Goal: Answer question/provide support

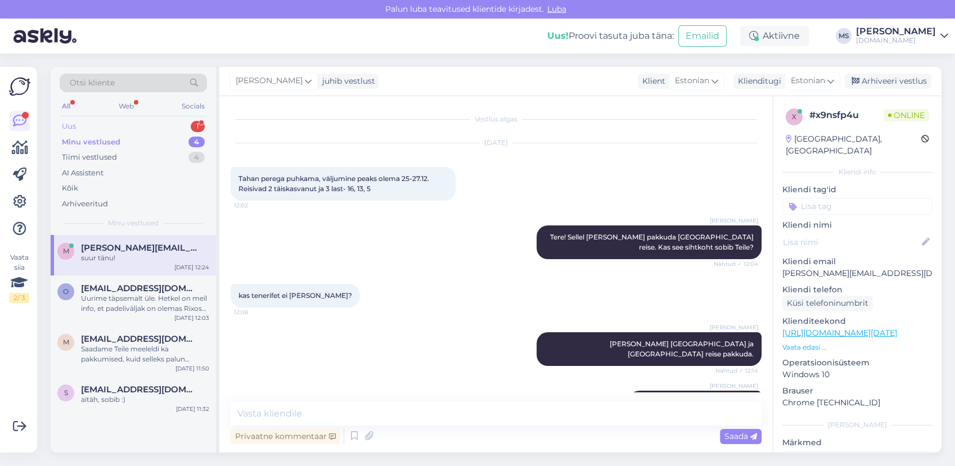
scroll to position [324, 0]
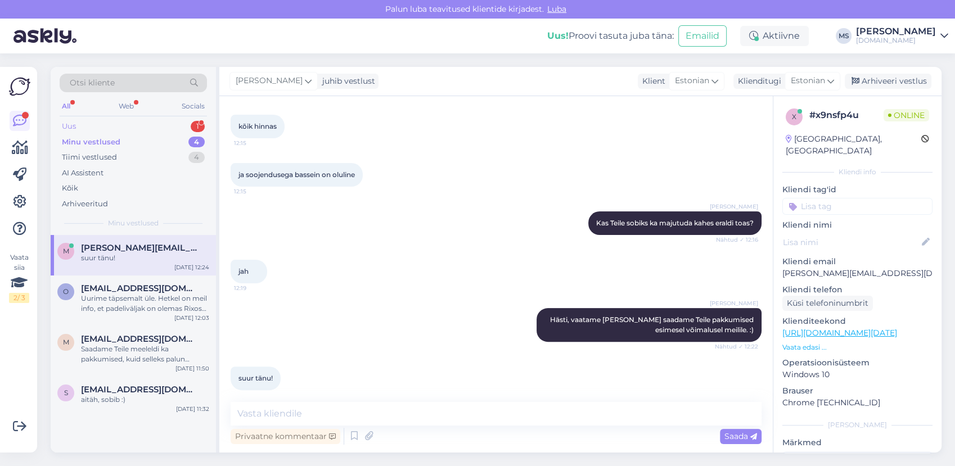
click at [105, 127] on div "Uus 1" at bounding box center [133, 127] width 147 height 16
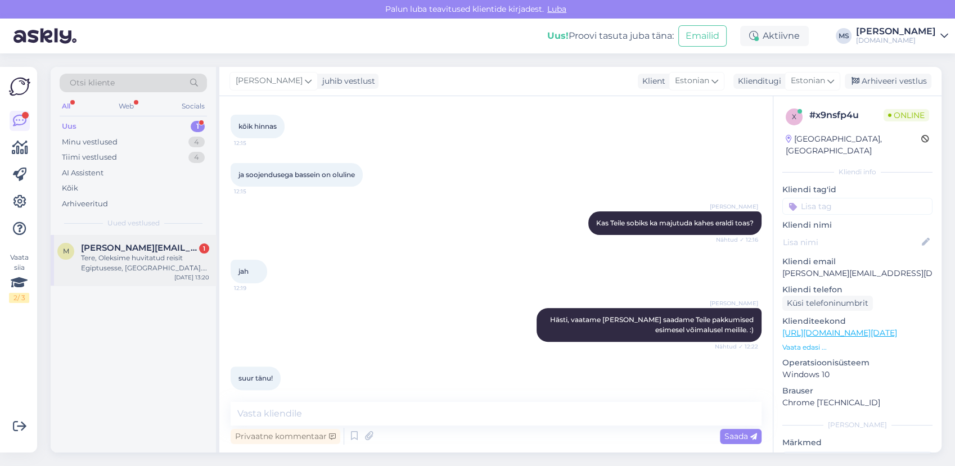
click at [144, 258] on div "Tere, Oleksime huvitatud reisit Egiptusesse, [GEOGRAPHIC_DATA]. [PERSON_NAME] v…" at bounding box center [145, 263] width 128 height 20
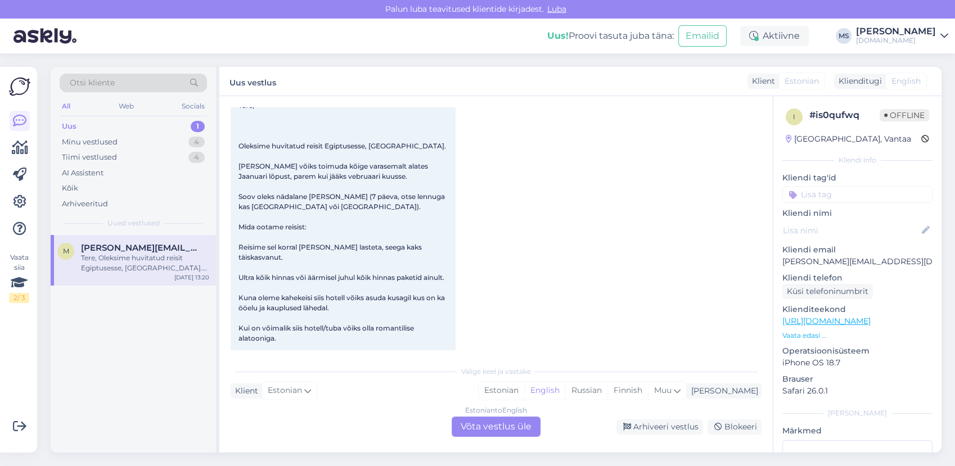
scroll to position [85, 0]
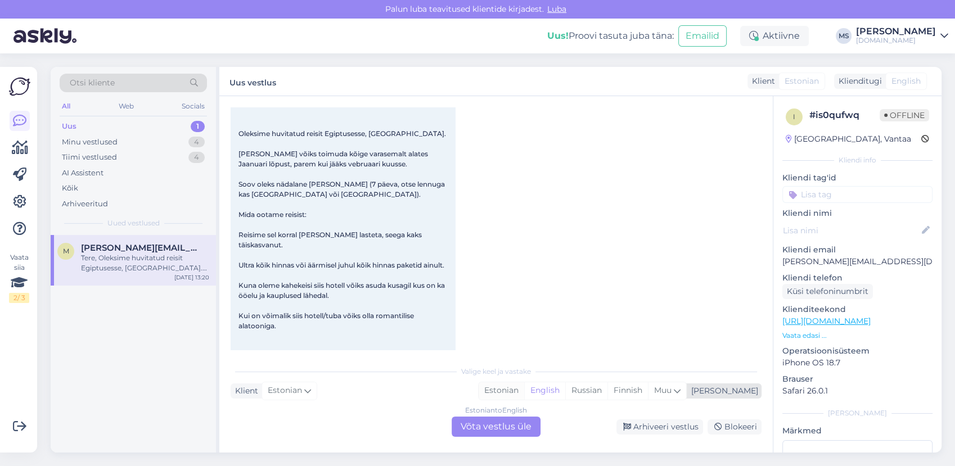
click at [524, 387] on div "Estonian" at bounding box center [501, 390] width 46 height 17
click at [524, 392] on div "Estonian" at bounding box center [501, 390] width 46 height 17
click at [518, 428] on div "Estonian to Estonian Võta vestlus üle" at bounding box center [495, 427] width 89 height 20
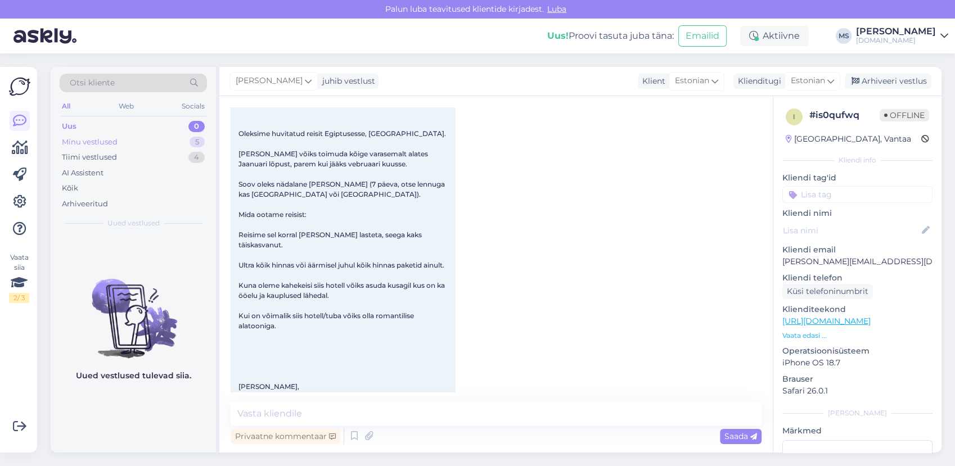
click at [107, 145] on div "Minu vestlused" at bounding box center [90, 142] width 56 height 11
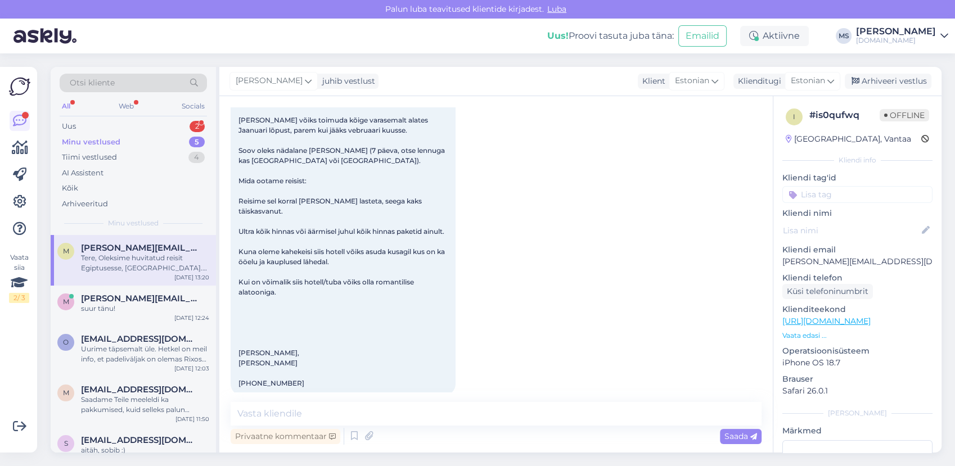
scroll to position [134, 0]
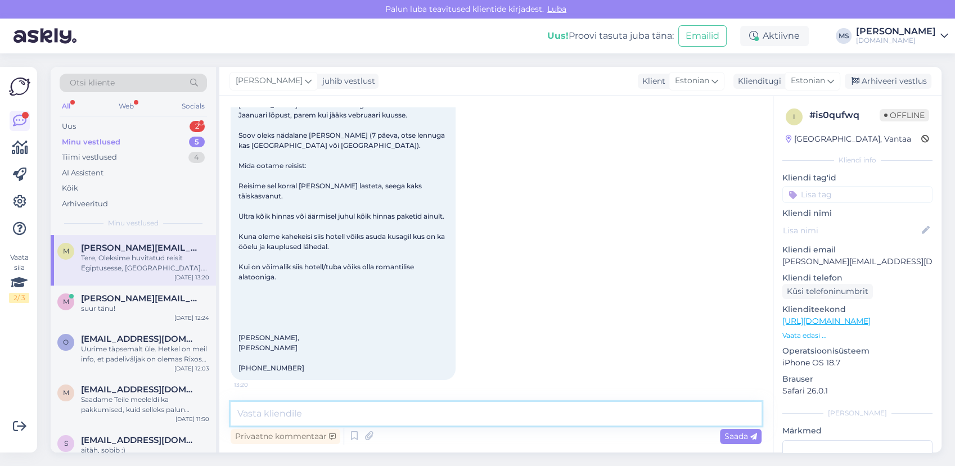
click at [334, 414] on textarea at bounding box center [495, 414] width 531 height 24
click at [347, 409] on textarea at bounding box center [495, 414] width 531 height 24
type textarea "Tere! Oleme Teie päringu kätte saanud ja vastame Teile esimesel võimalusel [PER…"
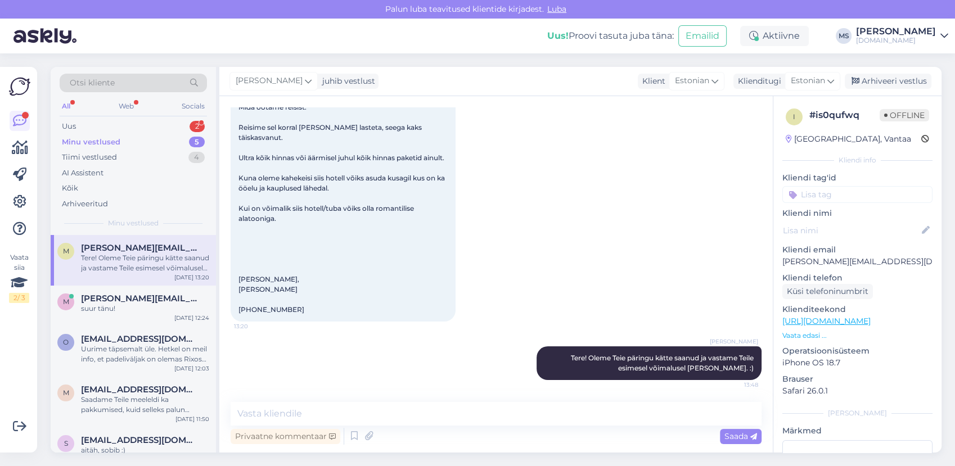
drag, startPoint x: 872, startPoint y: 82, endPoint x: 723, endPoint y: 126, distance: 156.1
click at [872, 80] on div "Arhiveeri vestlus" at bounding box center [887, 81] width 87 height 15
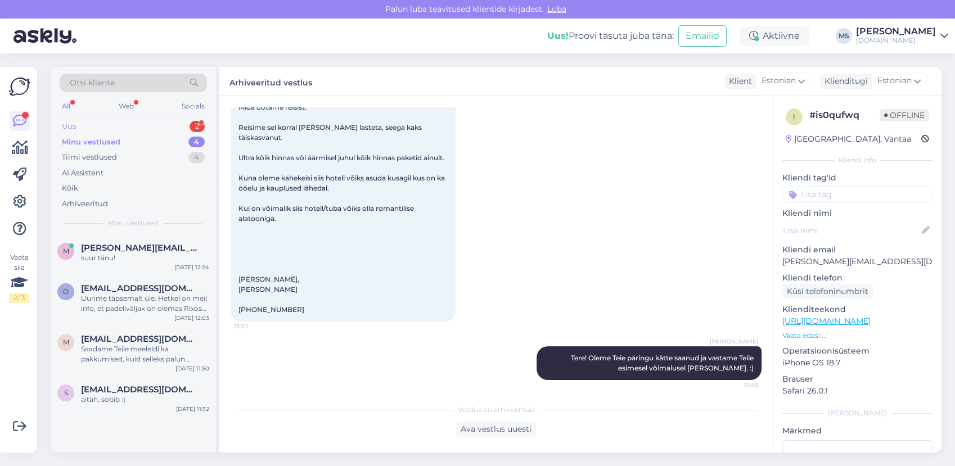
click at [119, 127] on div "Uus 2" at bounding box center [133, 127] width 147 height 16
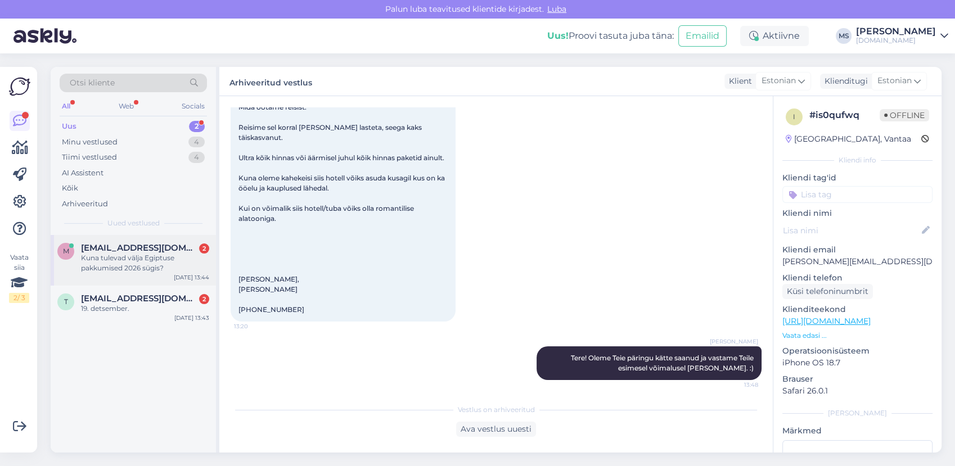
click at [124, 245] on span "[EMAIL_ADDRESS][DOMAIN_NAME]" at bounding box center [139, 248] width 117 height 10
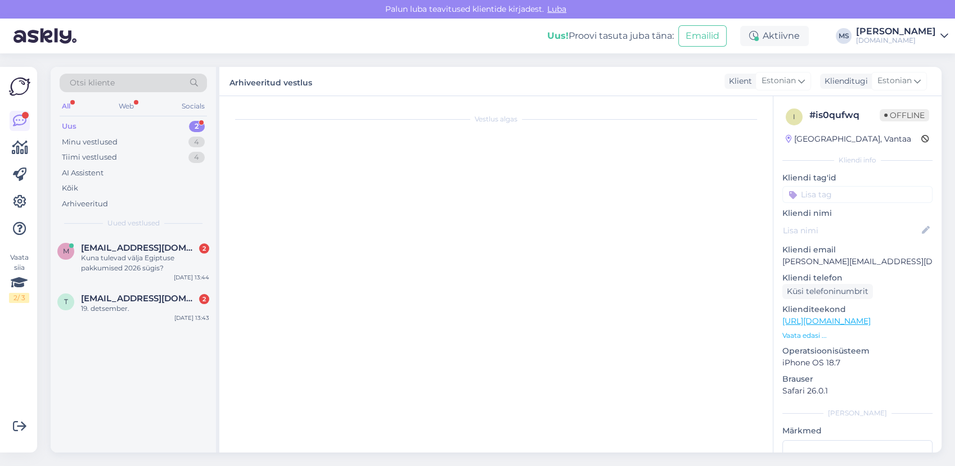
scroll to position [0, 0]
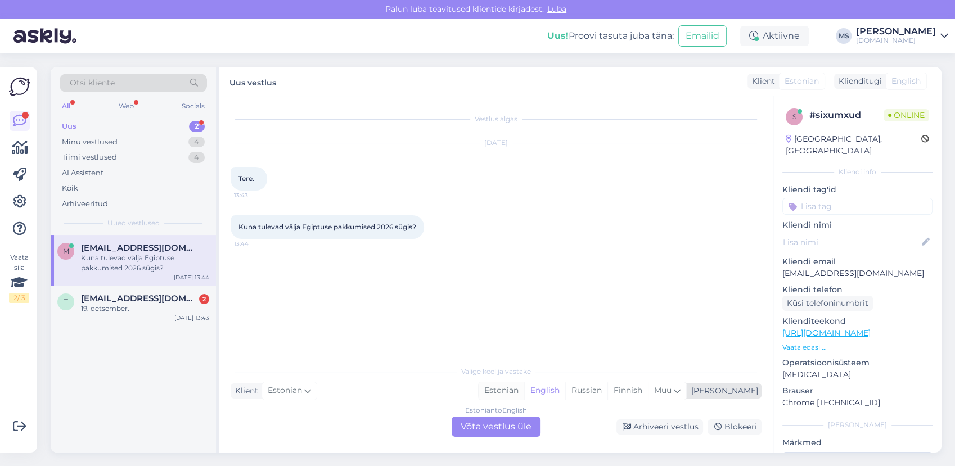
click at [524, 395] on div "Estonian" at bounding box center [501, 390] width 46 height 17
click at [500, 425] on div "Estonian to Estonian Võta vestlus üle" at bounding box center [495, 427] width 89 height 20
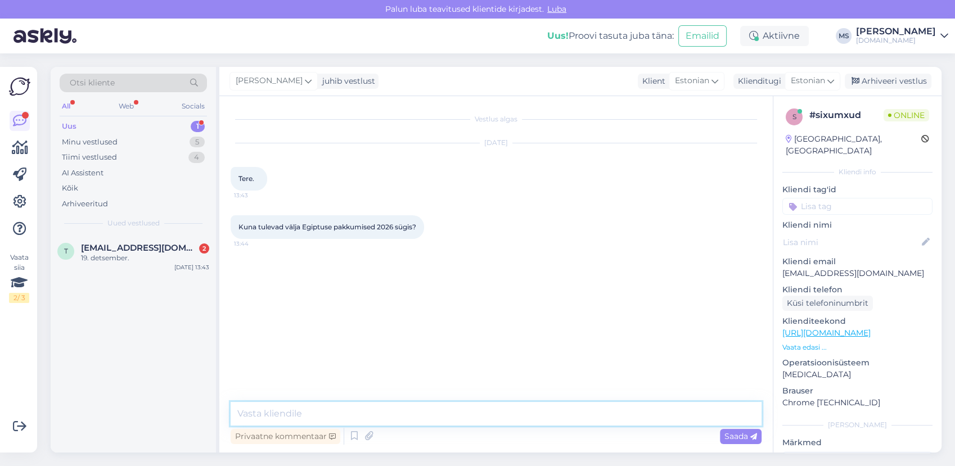
click at [445, 416] on textarea at bounding box center [495, 414] width 531 height 24
type textarea "e"
type textarea "Tere! Mõned järgmise aasta sügise Egiptuse reisid on juba müügis."
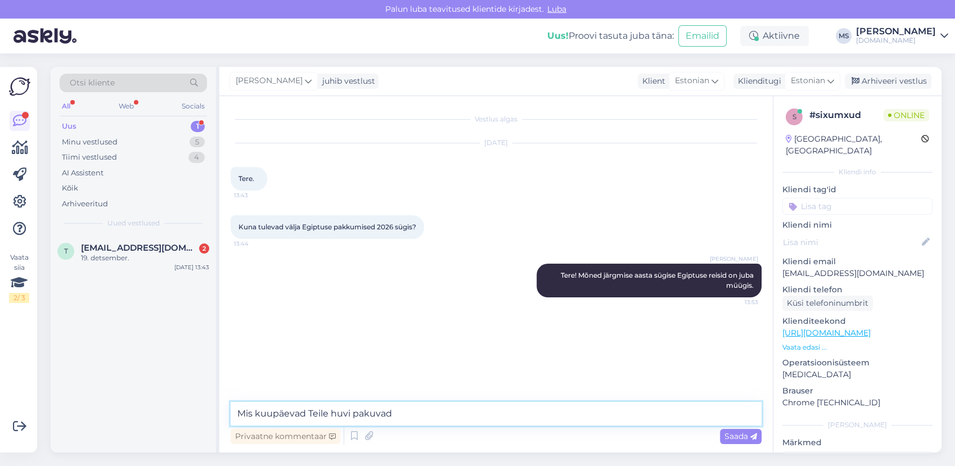
type textarea "Mis kuupäevad Teile huvi pakuvad?"
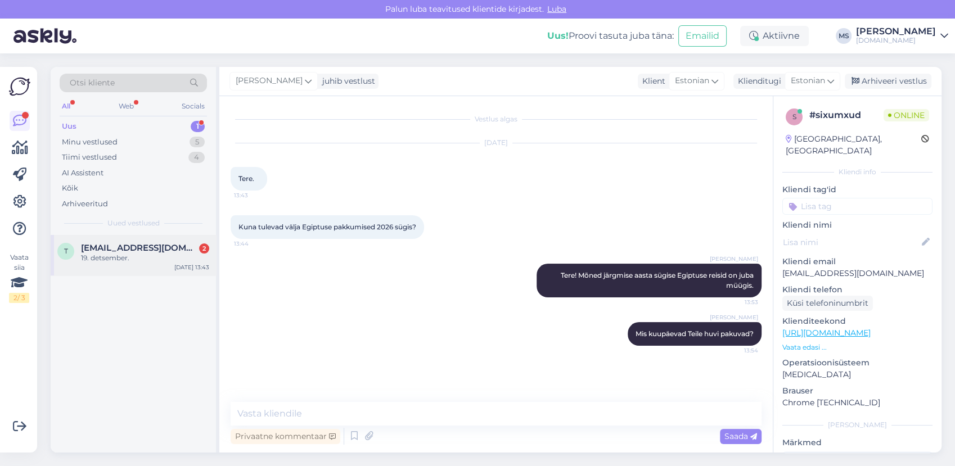
click at [153, 262] on div "19. detsember." at bounding box center [145, 258] width 128 height 10
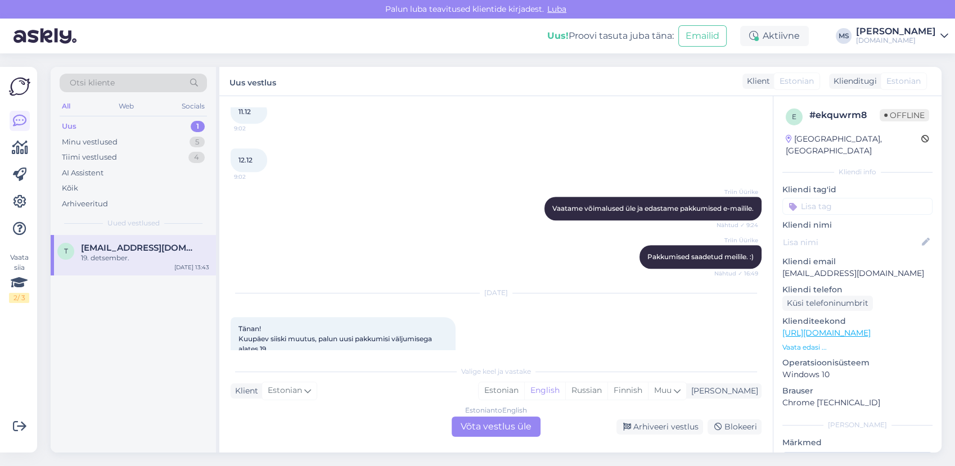
scroll to position [634, 0]
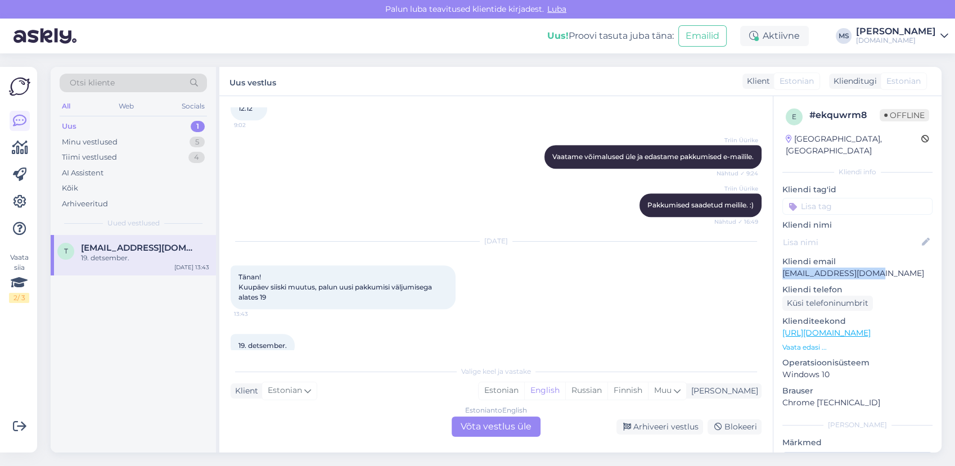
drag, startPoint x: 877, startPoint y: 260, endPoint x: 781, endPoint y: 265, distance: 95.7
click at [781, 266] on div "e # ekquwrm8 Offline [GEOGRAPHIC_DATA], [GEOGRAPHIC_DATA] info Kliendi tag'id K…" at bounding box center [857, 333] width 168 height 474
copy p "[EMAIL_ADDRESS][DOMAIN_NAME]"
click at [524, 389] on div "Estonian" at bounding box center [501, 390] width 46 height 17
click at [505, 418] on div "Estonian to Estonian Võta vestlus üle" at bounding box center [495, 427] width 89 height 20
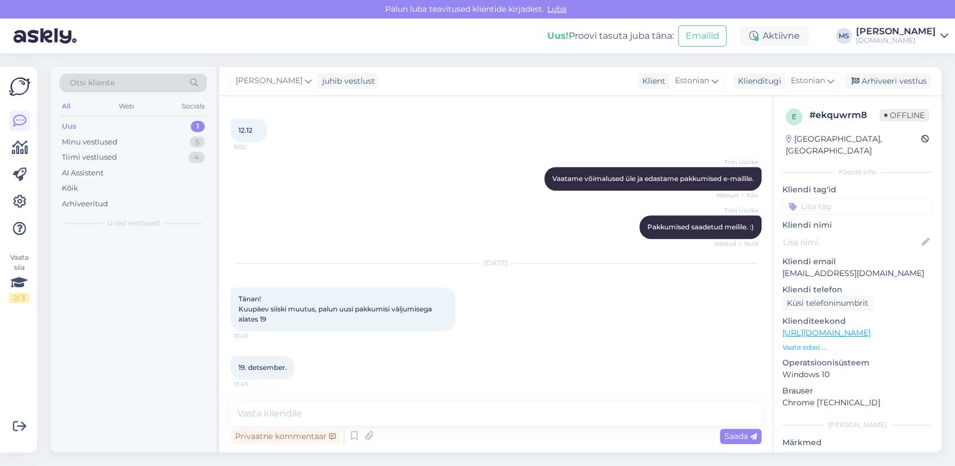
scroll to position [591, 0]
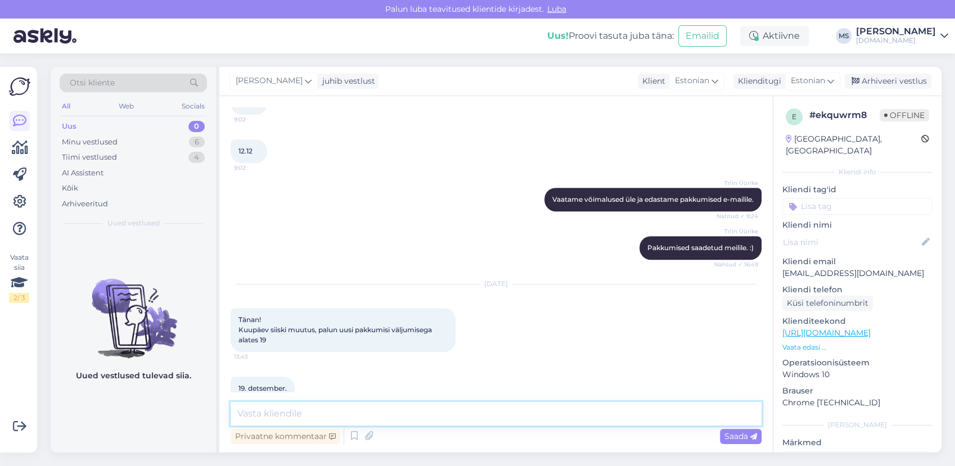
click at [500, 414] on textarea at bounding box center [495, 414] width 531 height 24
type textarea "Tere! Kas mõni pakutud hotellidest võiks Teile sobida, et saaksime hinnad hilis…"
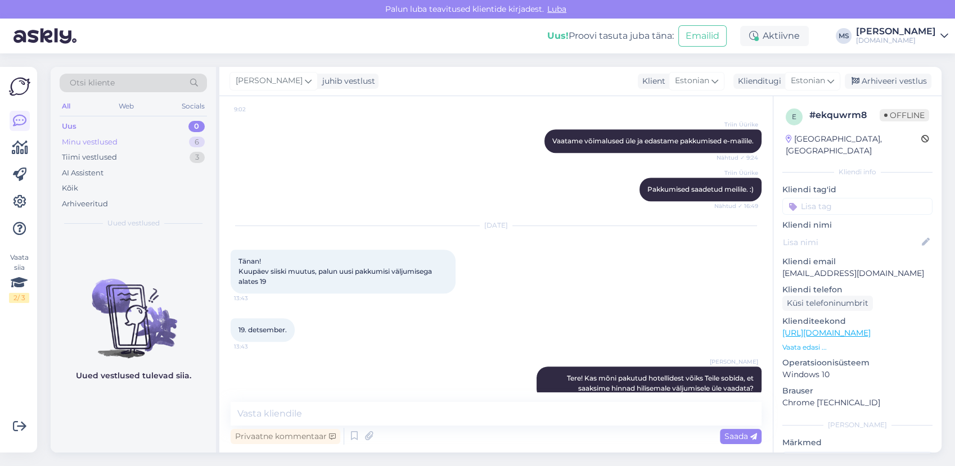
click at [126, 143] on div "Minu vestlused 6" at bounding box center [133, 142] width 147 height 16
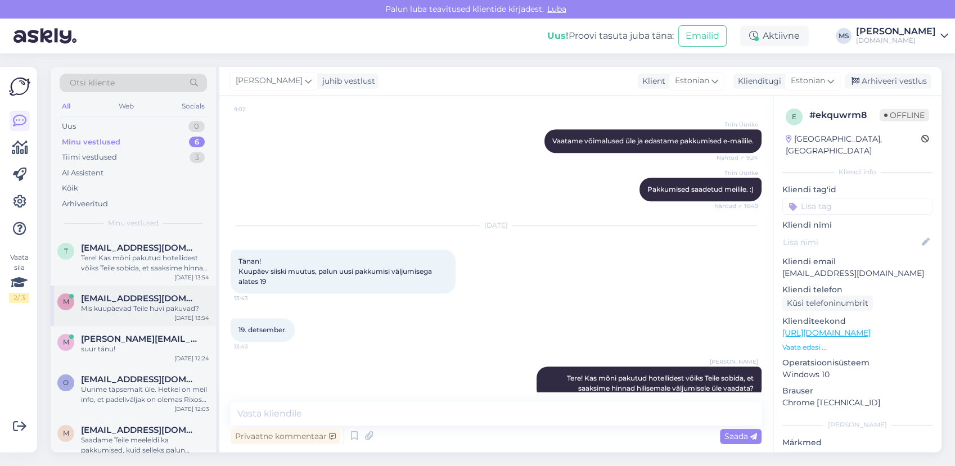
drag, startPoint x: 156, startPoint y: 257, endPoint x: 155, endPoint y: 303, distance: 46.1
click at [156, 260] on div "Tere! Kas mõni pakutud hotellidest võiks Teile sobida, et saaksime hinnad hilis…" at bounding box center [145, 263] width 128 height 20
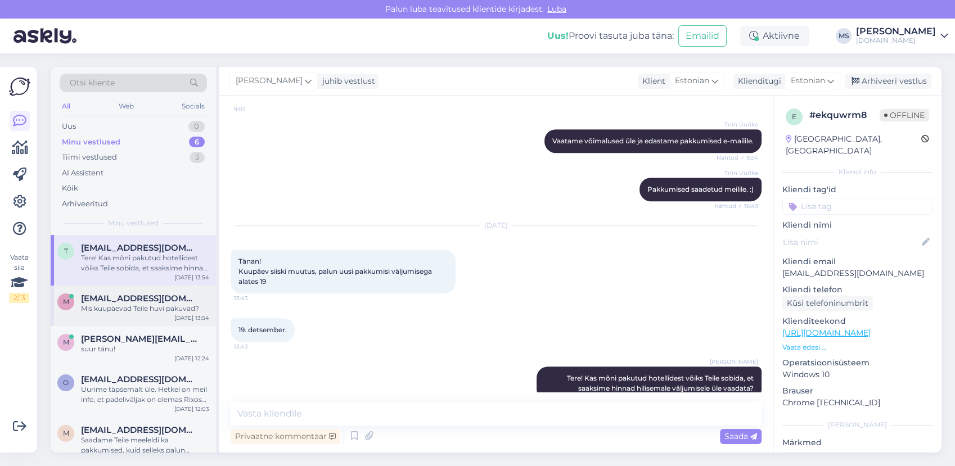
click at [153, 305] on div "Mis kuupäevad Teile huvi pakuvad?" at bounding box center [145, 309] width 128 height 10
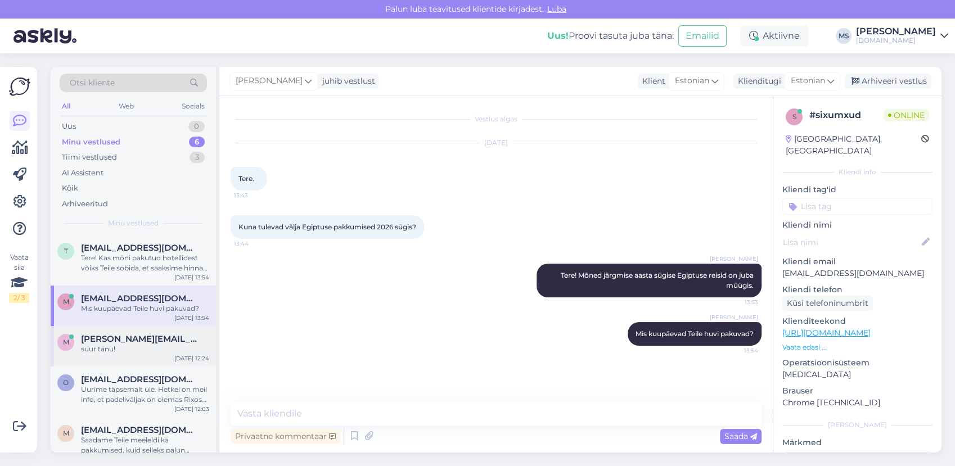
click at [142, 352] on div "suur tänu!" at bounding box center [145, 349] width 128 height 10
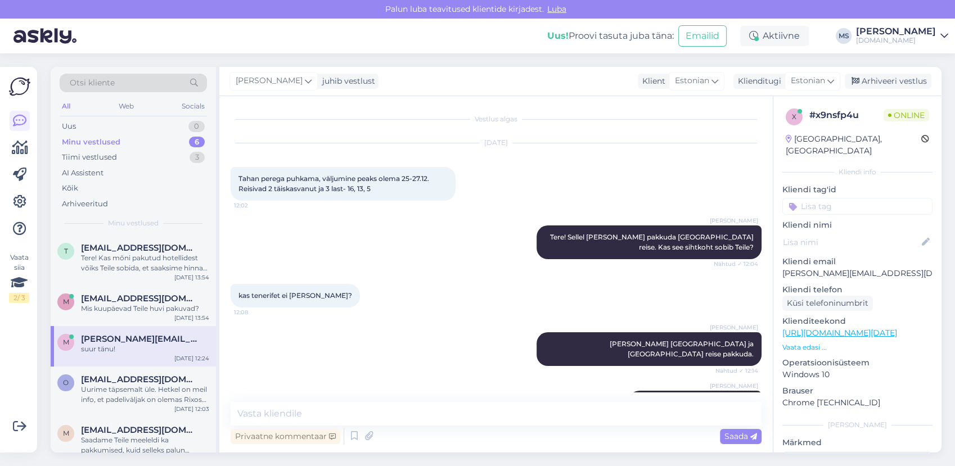
scroll to position [324, 0]
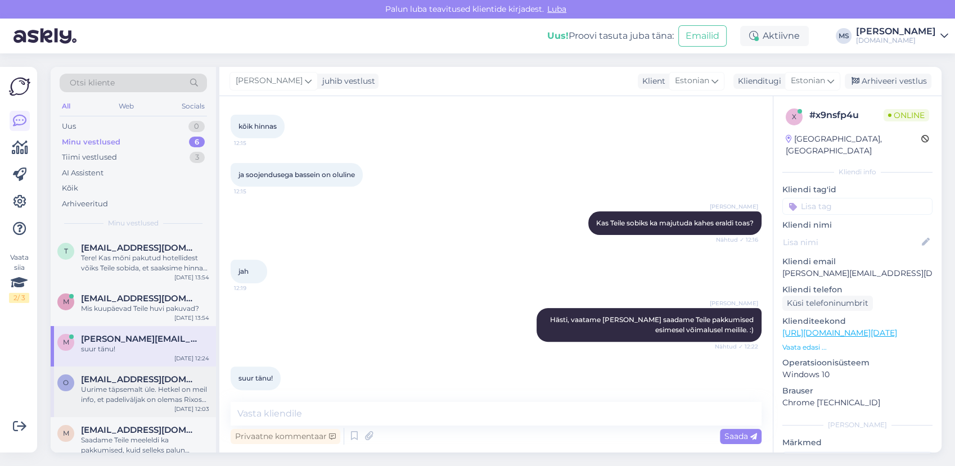
click at [126, 399] on div "Uurime täpsemalt üle. Hetkel on meil info, et padeliväljak on olemas Rixos Shar…" at bounding box center [145, 395] width 128 height 20
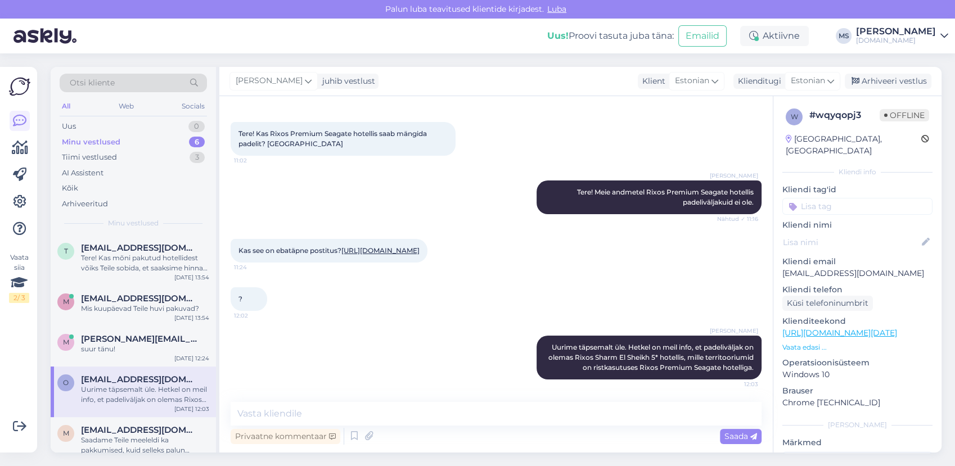
scroll to position [55, 0]
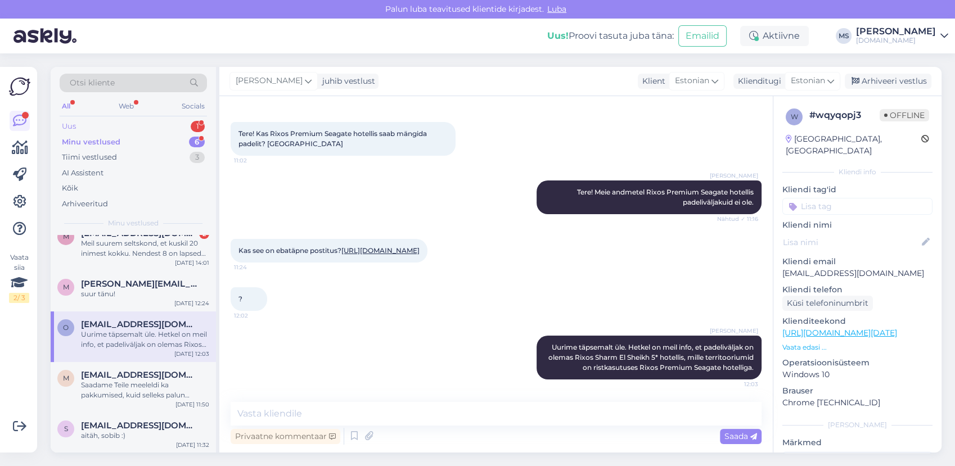
click at [93, 123] on div "Uus 1" at bounding box center [133, 127] width 147 height 16
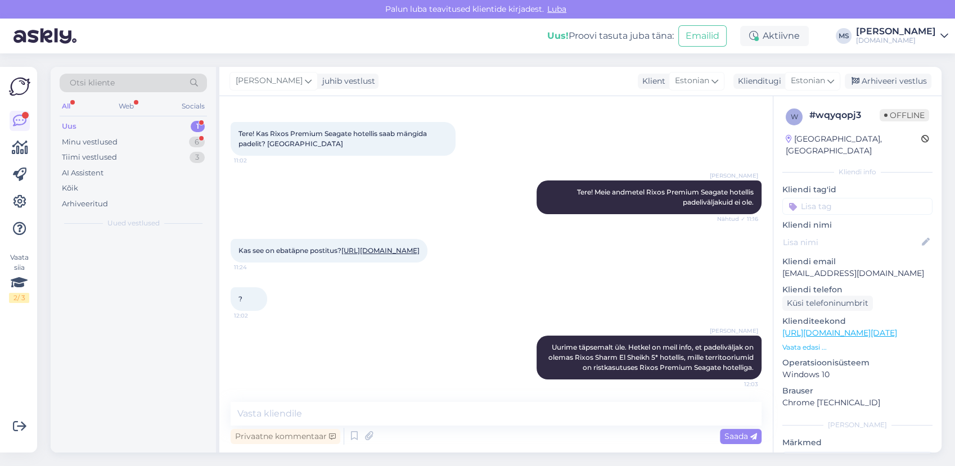
scroll to position [0, 0]
click at [114, 139] on div "Minu vestlused" at bounding box center [90, 142] width 56 height 11
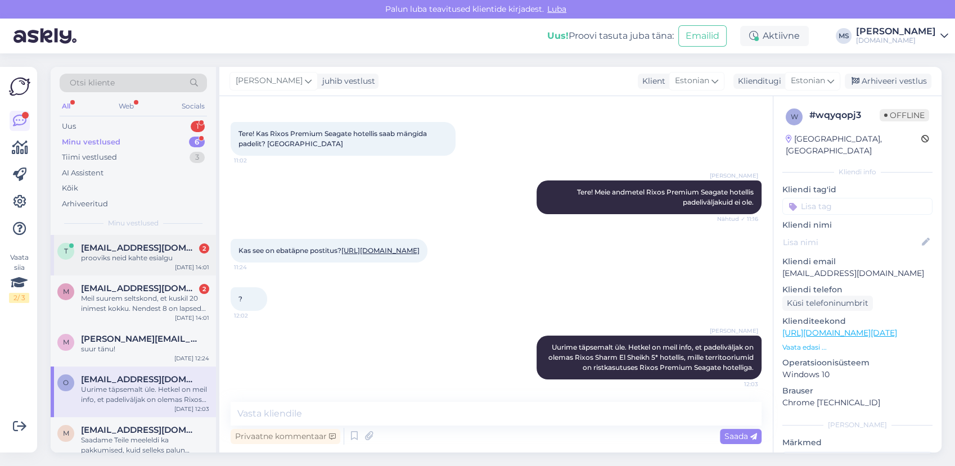
click at [146, 267] on div "t [EMAIL_ADDRESS][DOMAIN_NAME] 2 prooviks neid kahte esialgu [DATE] 14:01" at bounding box center [133, 255] width 165 height 40
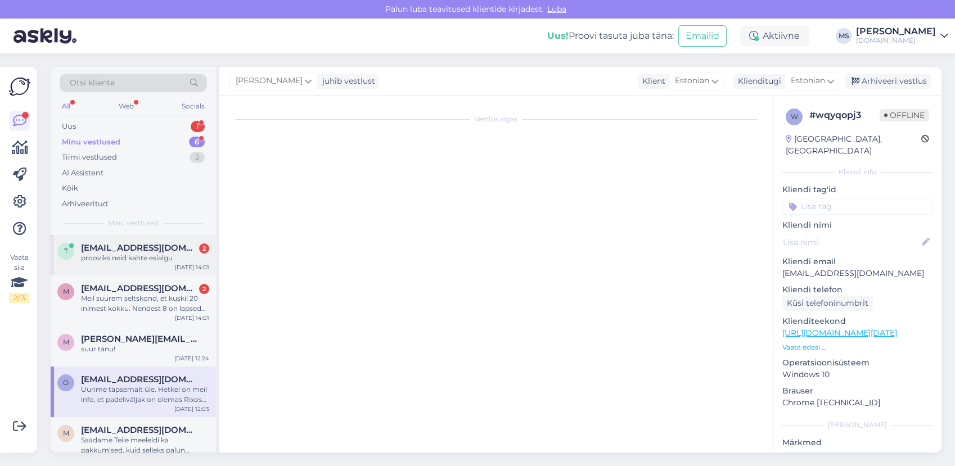
scroll to position [756, 0]
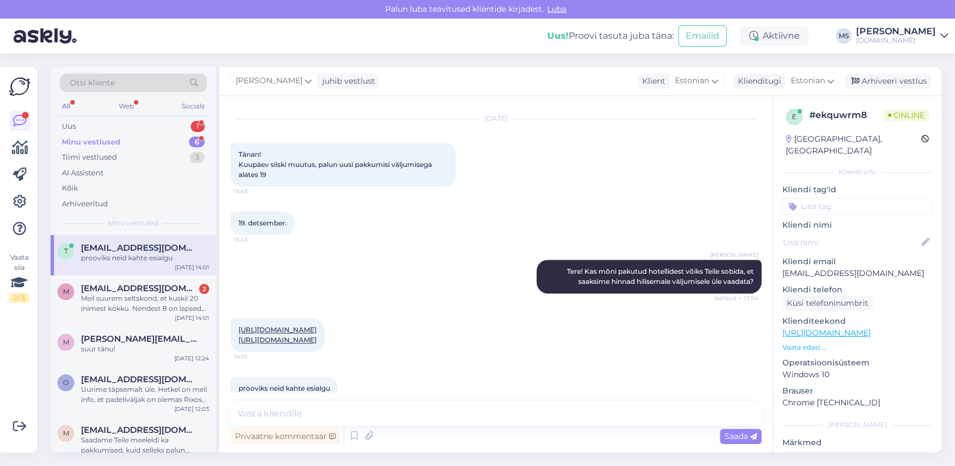
click at [313, 325] on link "[URL][DOMAIN_NAME]" at bounding box center [277, 329] width 78 height 8
click at [316, 336] on link "[URL][DOMAIN_NAME]" at bounding box center [277, 340] width 78 height 8
click at [361, 378] on div "prooviks neid kahte esialgu 14:01" at bounding box center [495, 389] width 531 height 48
click at [346, 399] on div "Vestlus algas [DATE] Tere! 14:24 Hello! Soovime minna Egiptusesse detsembri kes…" at bounding box center [495, 274] width 553 height 356
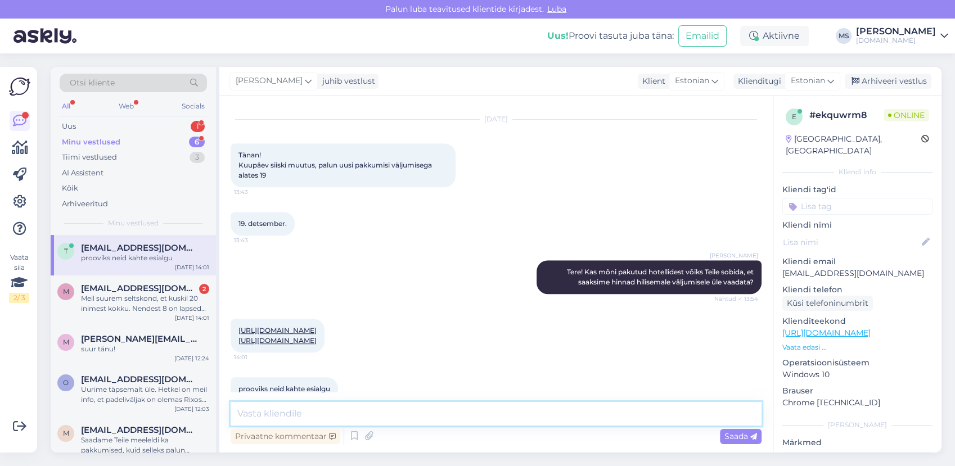
click at [344, 411] on textarea at bounding box center [495, 414] width 531 height 24
drag, startPoint x: 132, startPoint y: 286, endPoint x: 153, endPoint y: 298, distance: 24.7
click at [132, 286] on span "[EMAIL_ADDRESS][DOMAIN_NAME]" at bounding box center [139, 288] width 117 height 10
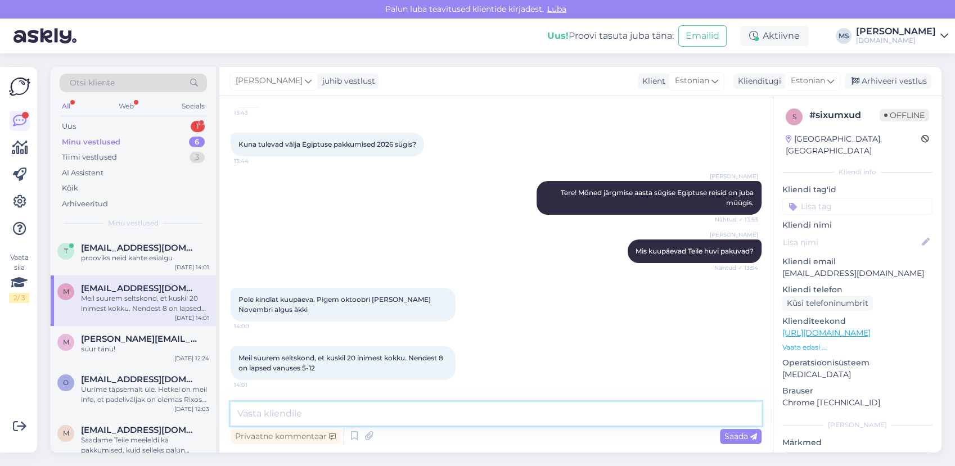
click at [313, 406] on textarea at bounding box center [495, 414] width 531 height 24
type textarea "Hetkel on viimane väljumine [DATE]. Hilisemad väljumised ilmselt lisanduvad kev…"
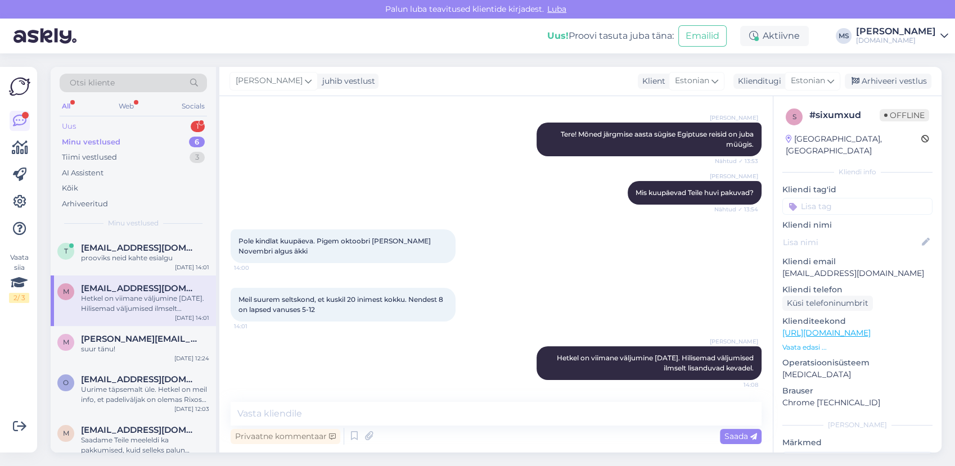
click at [90, 128] on div "Uus 1" at bounding box center [133, 127] width 147 height 16
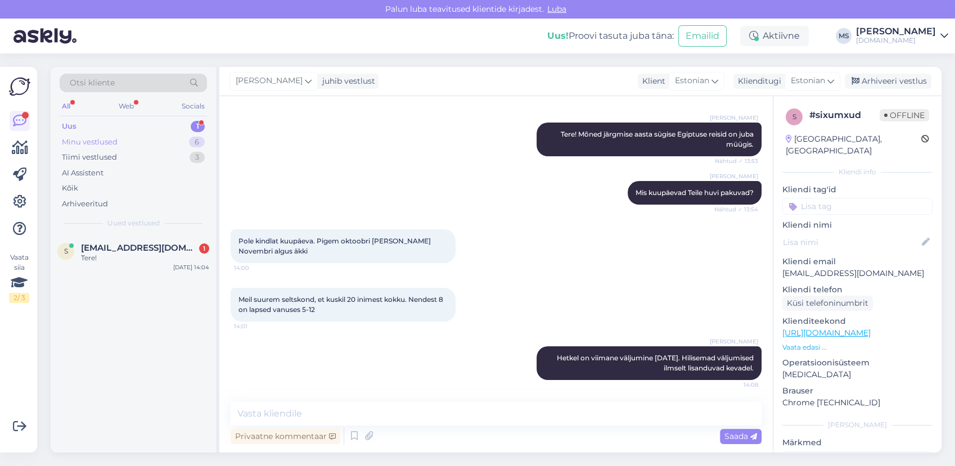
click at [85, 141] on div "Minu vestlused" at bounding box center [90, 142] width 56 height 11
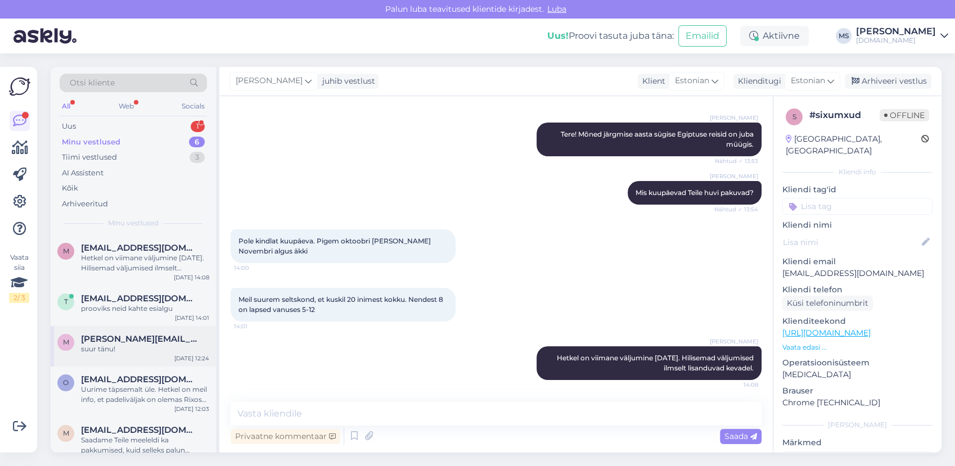
click at [162, 330] on div "m [PERSON_NAME][EMAIL_ADDRESS][DOMAIN_NAME] suur tänu! [DATE] 12:24" at bounding box center [133, 346] width 165 height 40
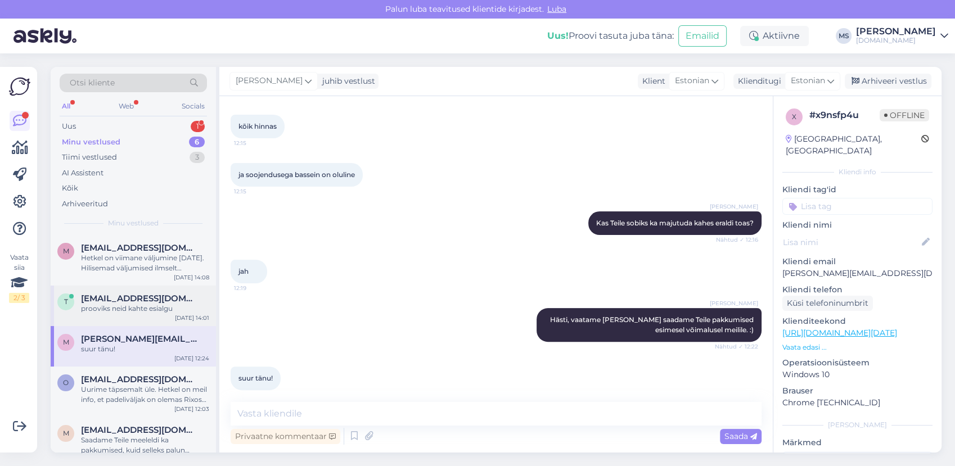
click at [143, 315] on div "t [EMAIL_ADDRESS][DOMAIN_NAME] prooviks neid kahte esialgu [DATE] 14:01" at bounding box center [133, 306] width 165 height 40
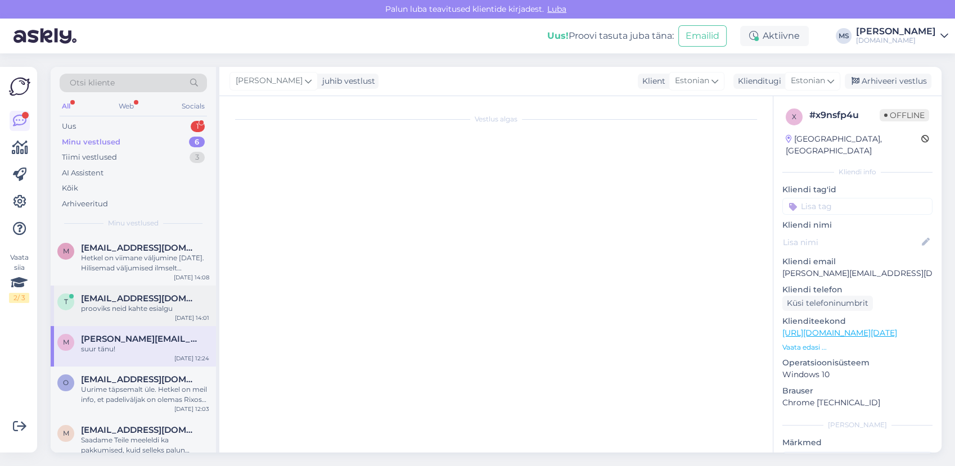
scroll to position [756, 0]
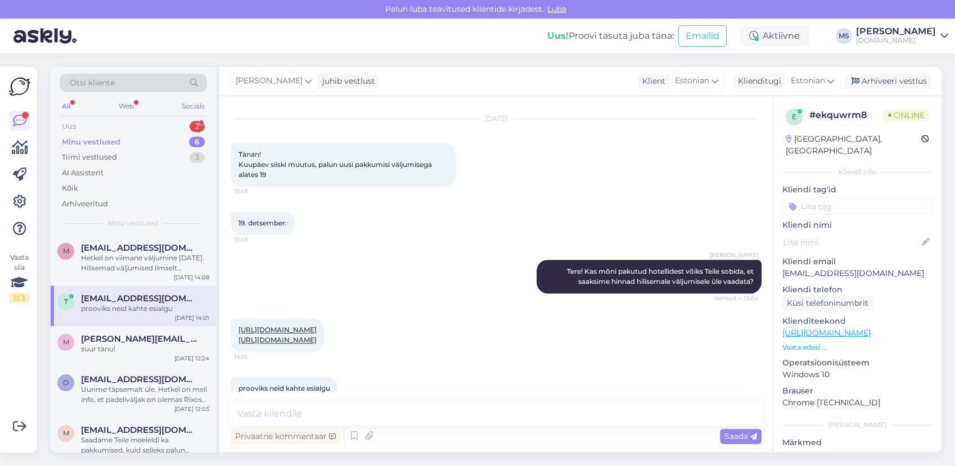
click at [101, 125] on div "Uus 2" at bounding box center [133, 127] width 147 height 16
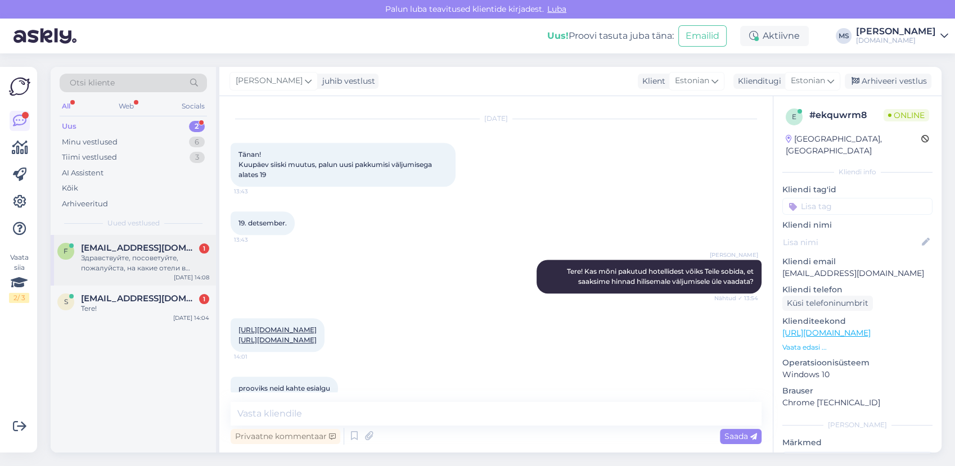
click at [143, 245] on span "[EMAIL_ADDRESS][DOMAIN_NAME]" at bounding box center [139, 248] width 117 height 10
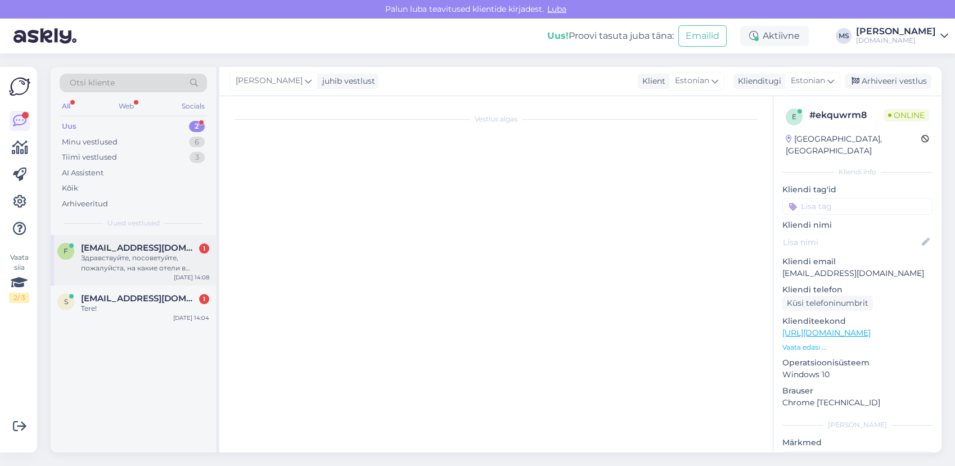
scroll to position [0, 0]
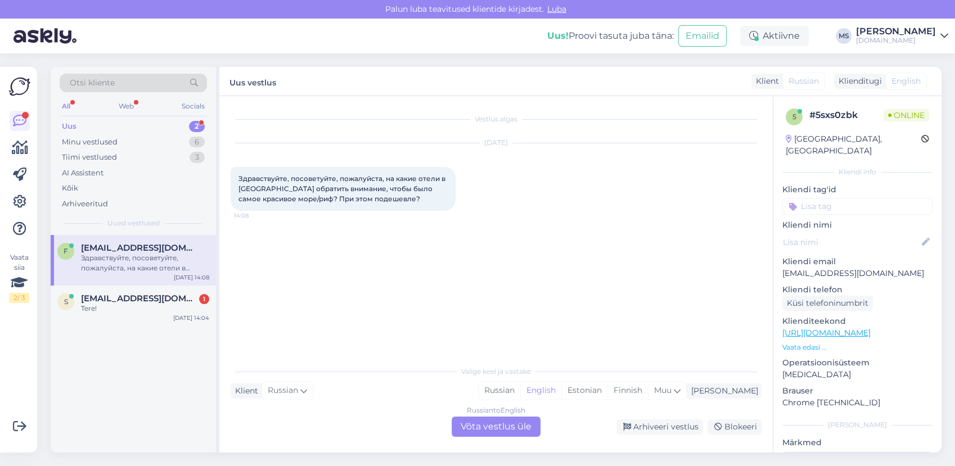
drag, startPoint x: 550, startPoint y: 389, endPoint x: 515, endPoint y: 407, distance: 38.7
click at [520, 390] on div "Russian" at bounding box center [499, 390] width 42 height 17
click at [488, 418] on div "Russian to Russian Võta vestlus üle" at bounding box center [495, 427] width 89 height 20
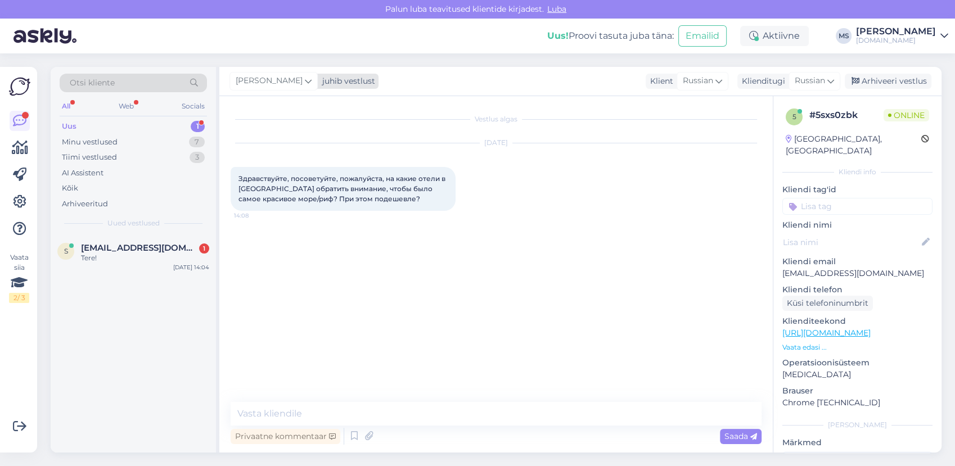
drag, startPoint x: 275, startPoint y: 80, endPoint x: 278, endPoint y: 87, distance: 7.8
click at [275, 80] on span "[PERSON_NAME]" at bounding box center [269, 81] width 67 height 12
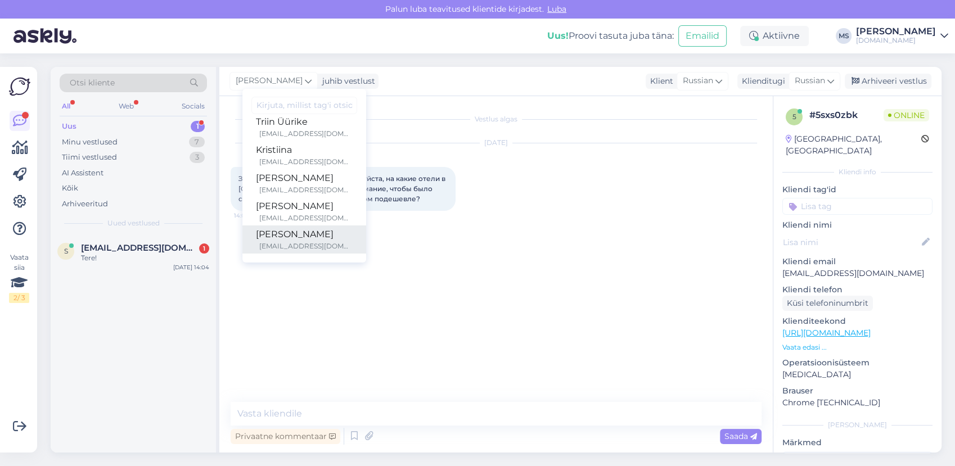
scroll to position [290, 0]
click at [283, 241] on div "[PERSON_NAME][EMAIL_ADDRESS][DOMAIN_NAME]" at bounding box center [305, 246] width 93 height 10
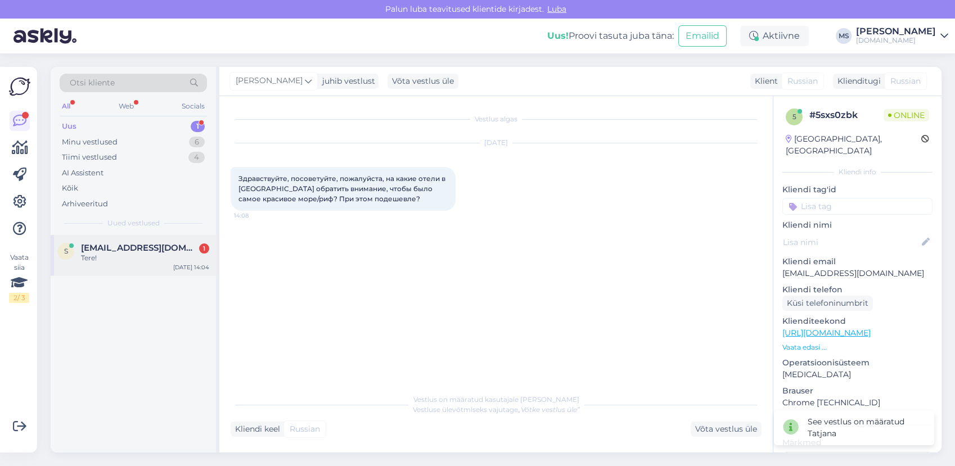
click at [119, 253] on div "Tere!" at bounding box center [145, 258] width 128 height 10
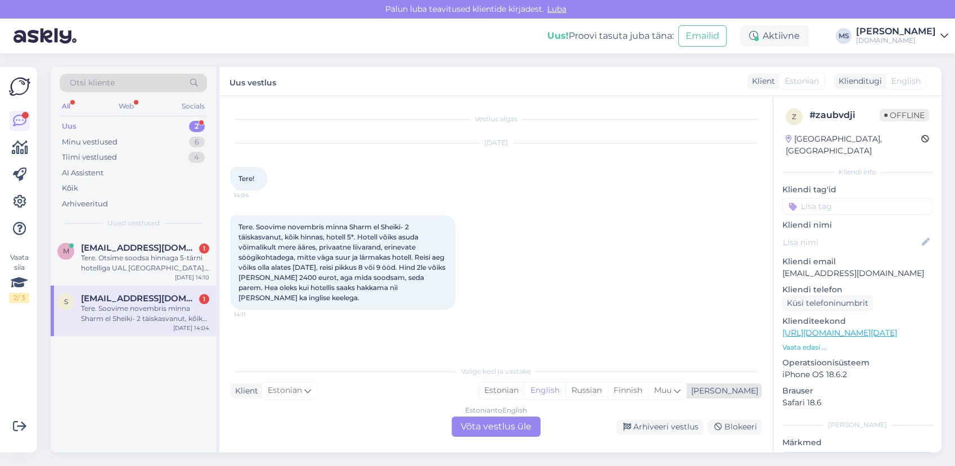
click at [524, 395] on div "Estonian" at bounding box center [501, 390] width 46 height 17
click at [521, 419] on div "Estonian to Estonian Võta vestlus üle" at bounding box center [495, 427] width 89 height 20
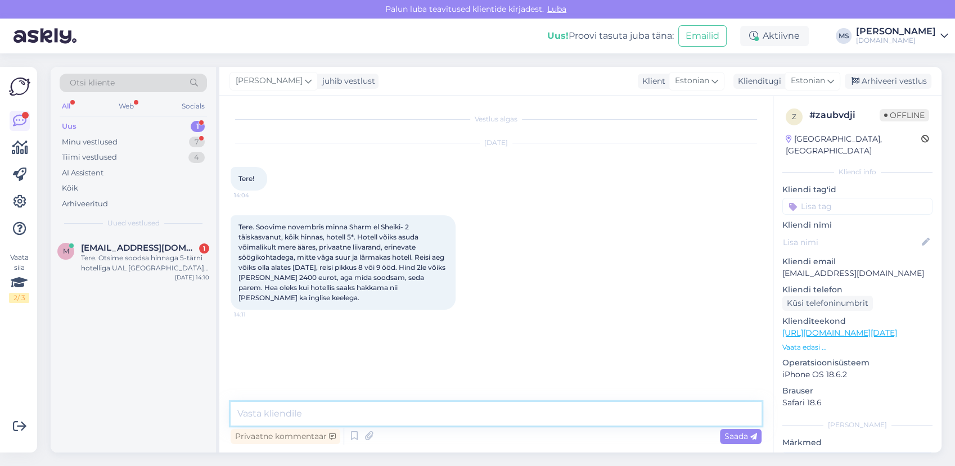
click at [467, 416] on textarea at bounding box center [495, 414] width 531 height 24
click at [462, 417] on textarea at bounding box center [495, 414] width 531 height 24
type textarea "Tere!"
type textarea "Hästi, vaatame [PERSON_NAME] saadame Teile pakkumised meilile."
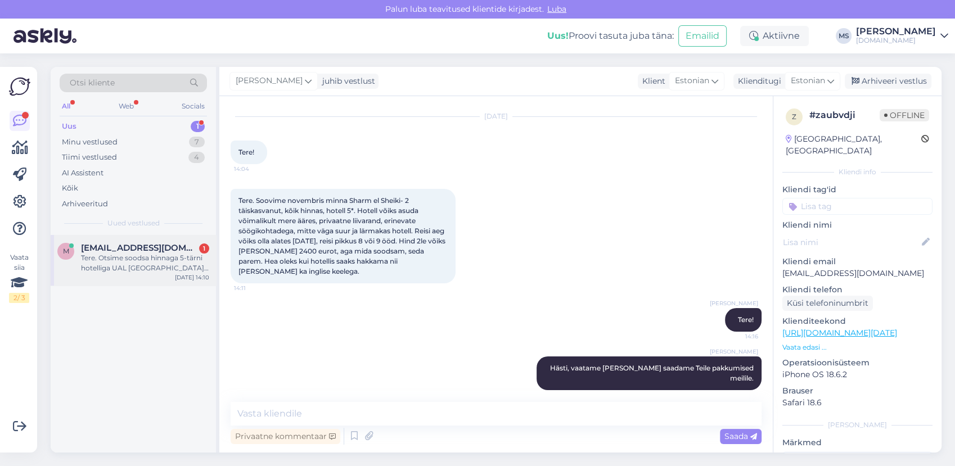
click at [164, 254] on div "Tere. Otsime soodsa hinnaga 5-tärni hotelliga UAL [GEOGRAPHIC_DATA] reisi, piir…" at bounding box center [145, 263] width 128 height 20
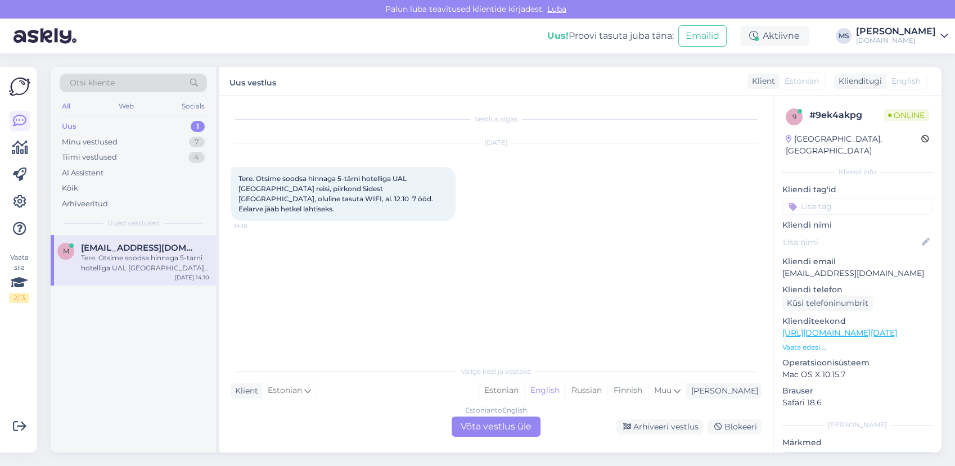
scroll to position [0, 0]
click at [524, 391] on div "Estonian" at bounding box center [501, 390] width 46 height 17
click at [509, 424] on div "Estonian to Estonian Võta vestlus üle" at bounding box center [495, 427] width 89 height 20
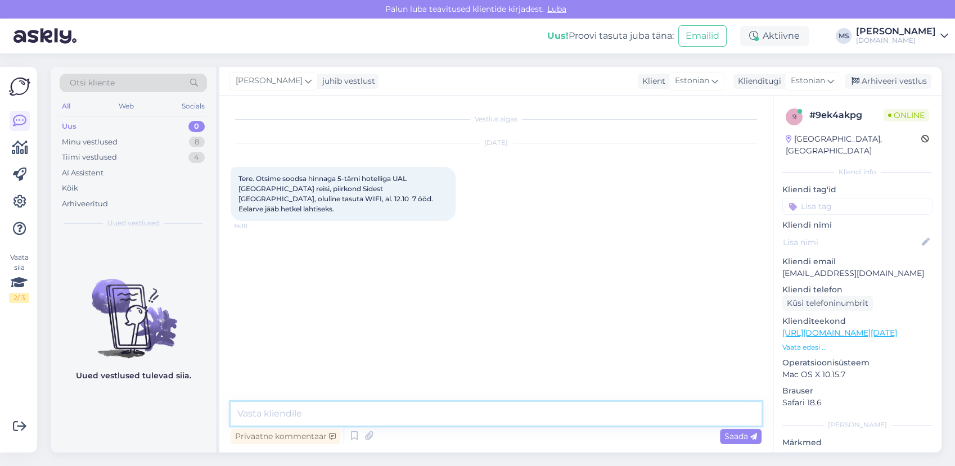
click at [290, 411] on textarea at bounding box center [495, 414] width 531 height 24
paste textarea "[URL][DOMAIN_NAME]"
type textarea "Tere! Soovitud tingimustega pakkumised leiate siit: [URL][DOMAIN_NAME]"
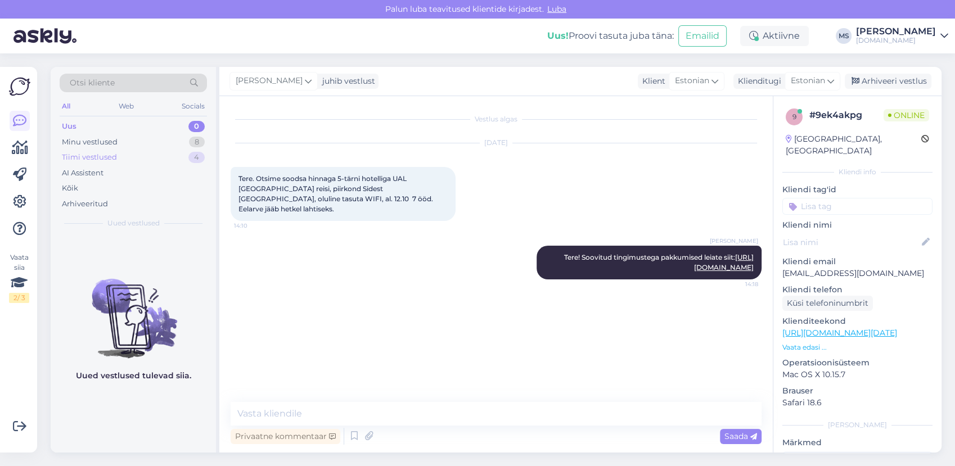
click at [76, 150] on div "Uus 0 Minu vestlused 8 Tiimi vestlused 4 AI Assistent Kõik Arhiveeritud" at bounding box center [133, 165] width 147 height 93
click at [87, 138] on div "Minu vestlused" at bounding box center [90, 142] width 56 height 11
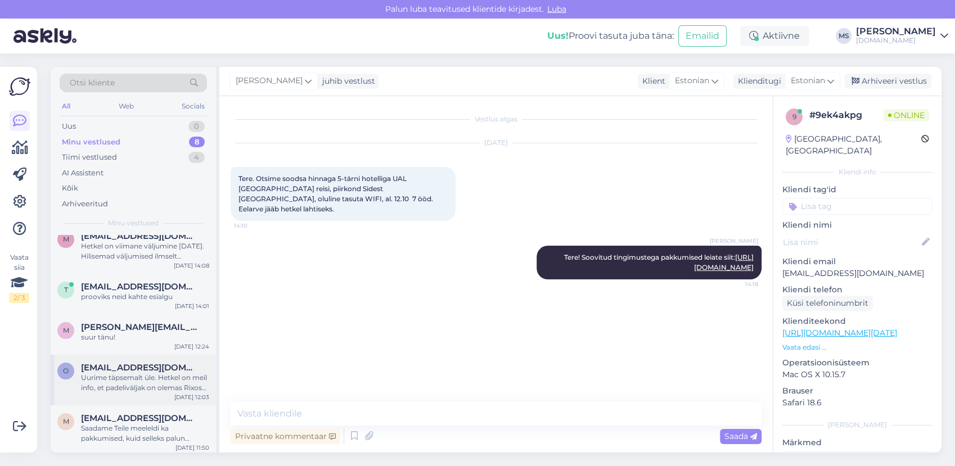
scroll to position [156, 0]
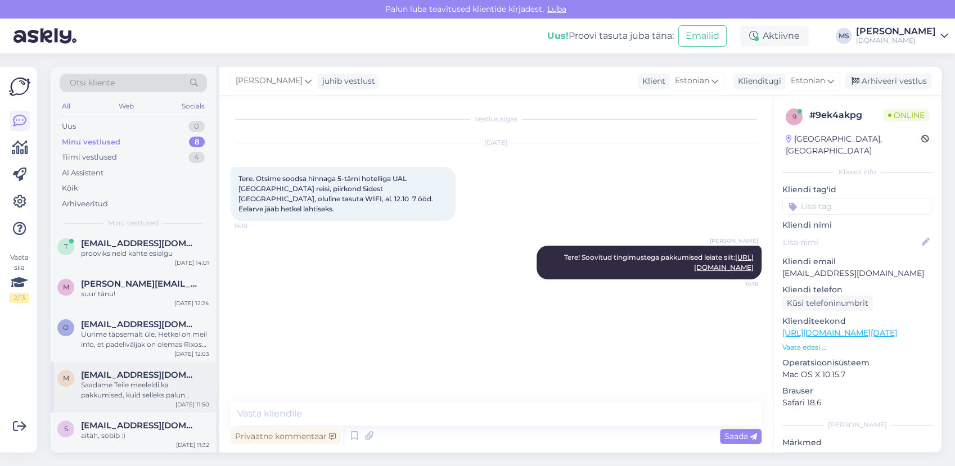
click at [156, 388] on div "Saadame Teile meeleldi ka pakkumised, kuid selleks palun täpsustage reisijate a…" at bounding box center [145, 390] width 128 height 20
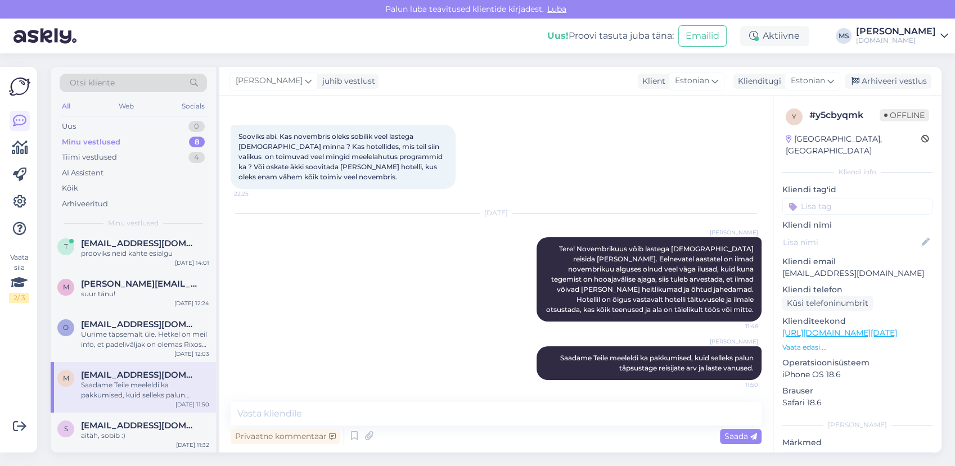
scroll to position [90, 0]
click at [889, 79] on div "Arhiveeri vestlus" at bounding box center [887, 81] width 87 height 15
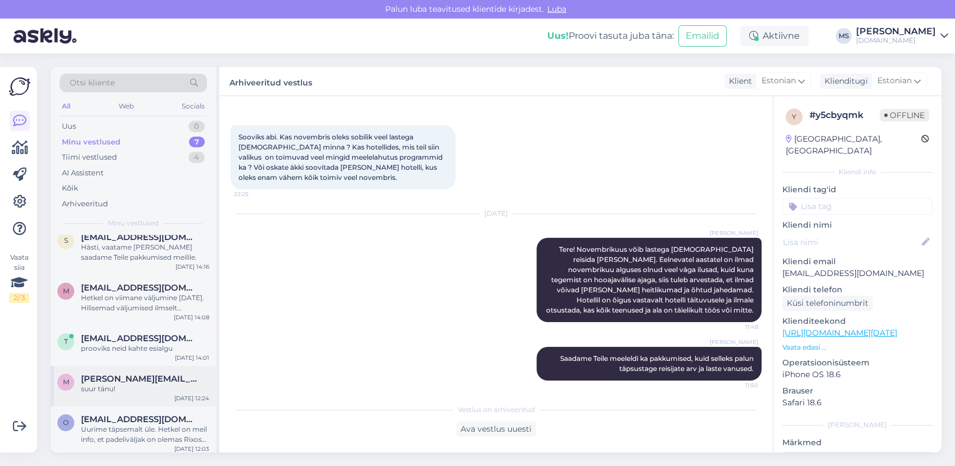
scroll to position [106, 0]
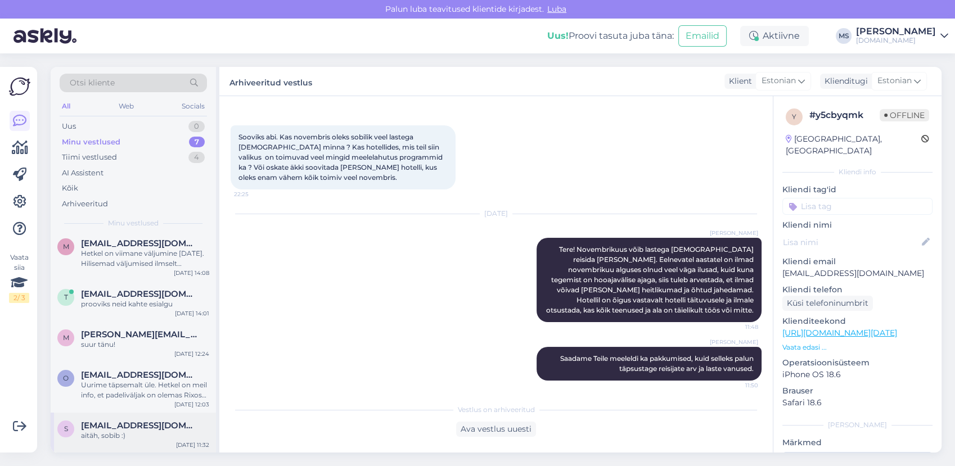
click at [129, 423] on span "[EMAIL_ADDRESS][DOMAIN_NAME]" at bounding box center [139, 425] width 117 height 10
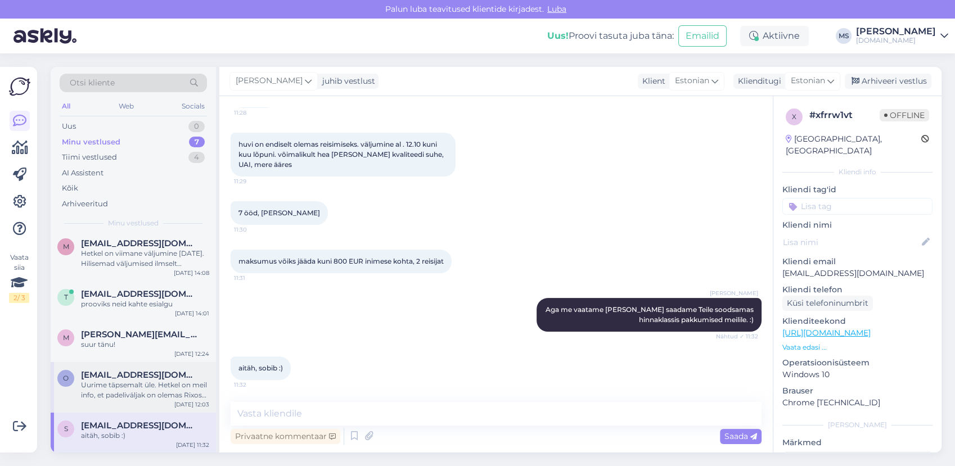
click at [141, 367] on div "o [EMAIL_ADDRESS][DOMAIN_NAME] Uurime täpsemalt üle. Hetkel on meil info, et pa…" at bounding box center [133, 387] width 165 height 51
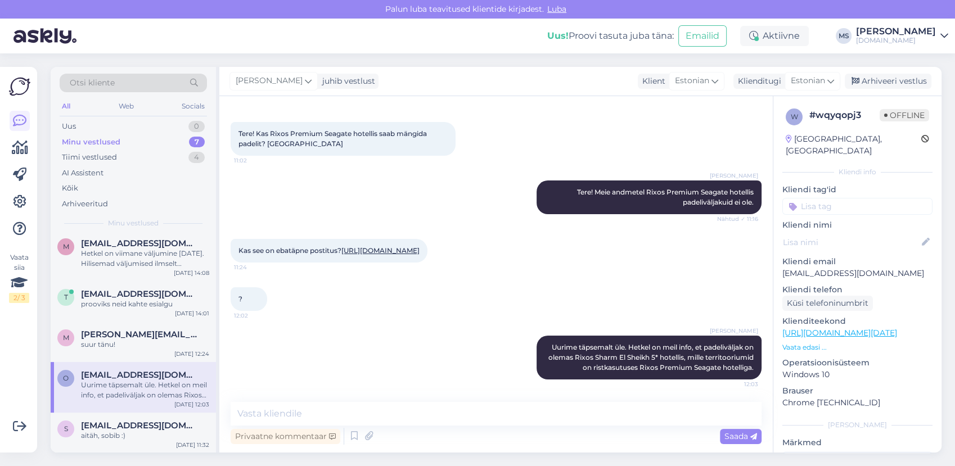
scroll to position [55, 0]
click at [334, 407] on textarea at bounding box center [495, 414] width 531 height 24
click at [441, 414] on textarea at bounding box center [495, 414] width 531 height 24
click at [350, 420] on textarea at bounding box center [495, 414] width 531 height 24
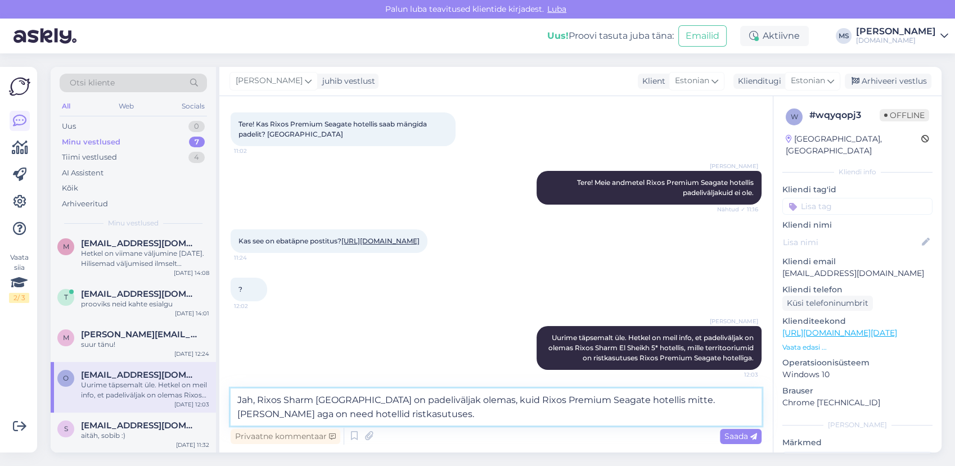
type textarea "Jah, Rixos Sharm [GEOGRAPHIC_DATA] on padeliväljak olemas, kuid Rixos Premium S…"
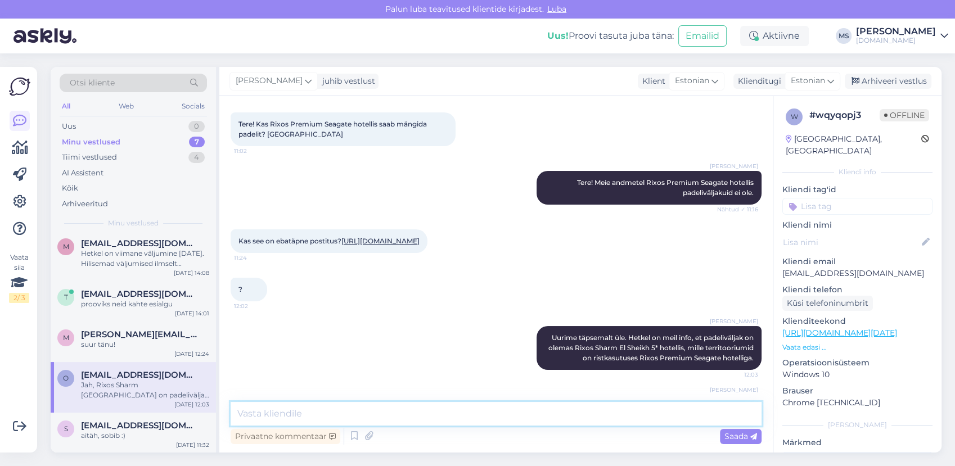
scroll to position [123, 0]
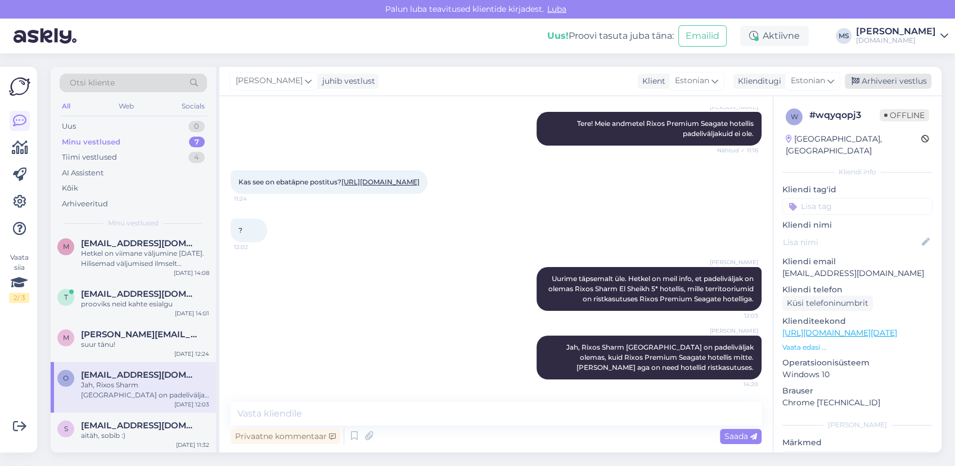
click at [881, 80] on div "Arhiveeri vestlus" at bounding box center [887, 81] width 87 height 15
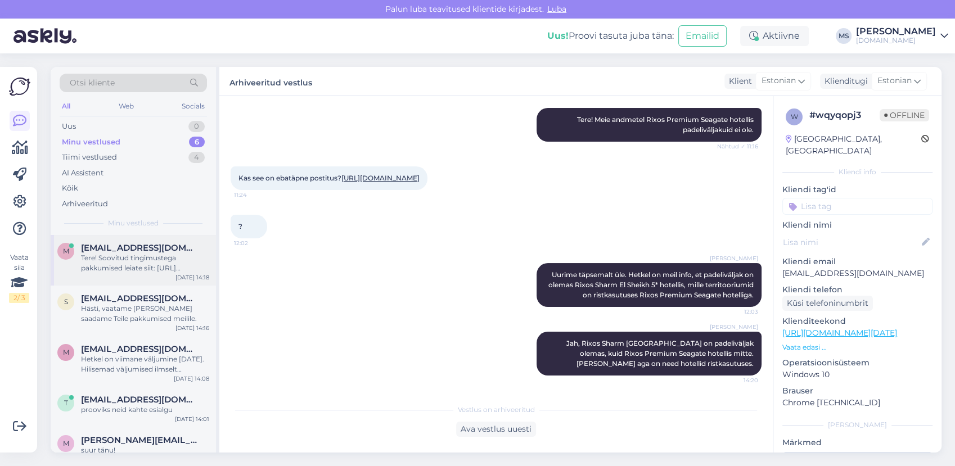
click at [153, 255] on div "Tere! Soovitud tingimustega pakkumised leiate siit: [URL][DOMAIN_NAME]" at bounding box center [145, 263] width 128 height 20
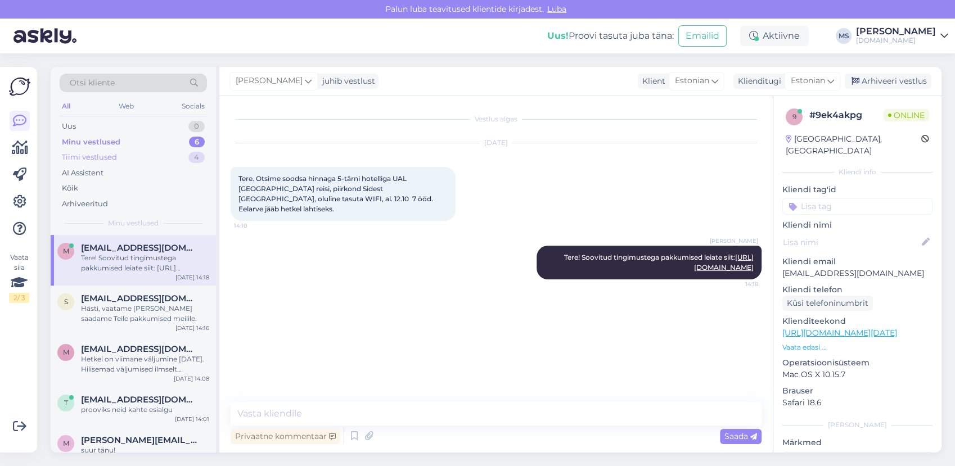
click at [107, 157] on div "Tiimi vestlused" at bounding box center [89, 157] width 55 height 11
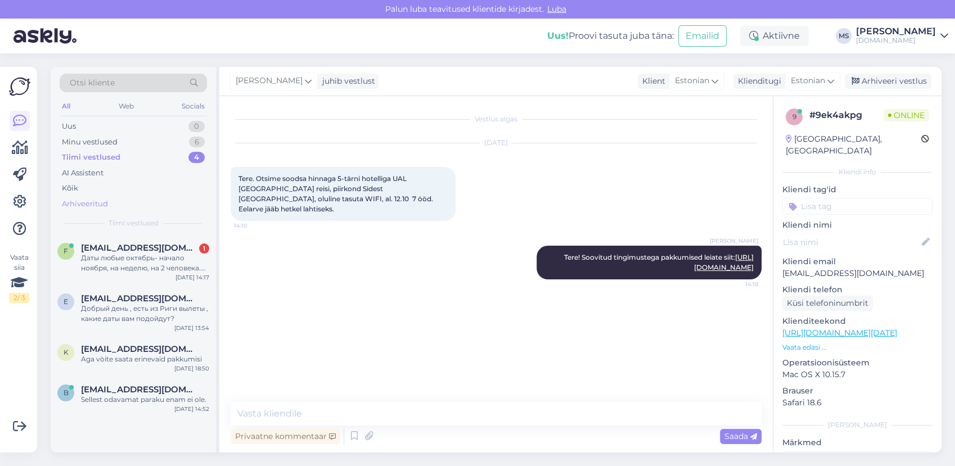
click at [89, 204] on div "Arhiveeritud" at bounding box center [85, 203] width 46 height 11
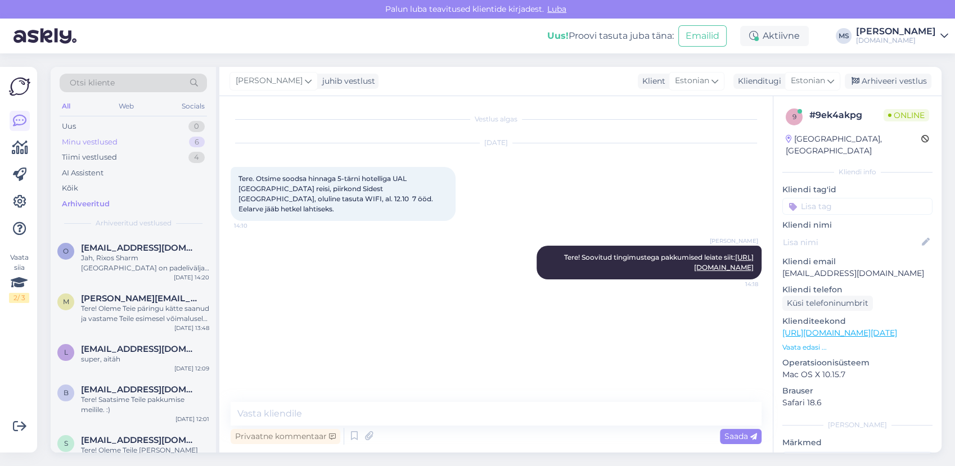
click at [134, 141] on div "Minu vestlused 6" at bounding box center [133, 142] width 147 height 16
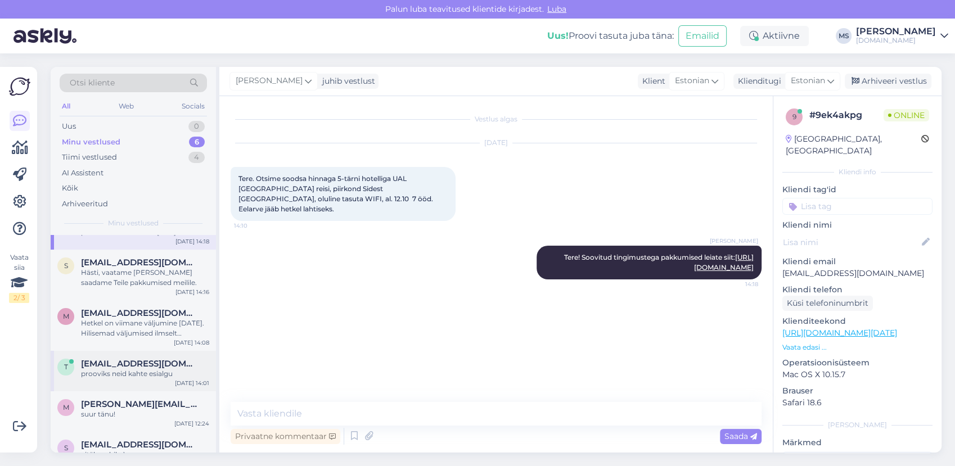
scroll to position [55, 0]
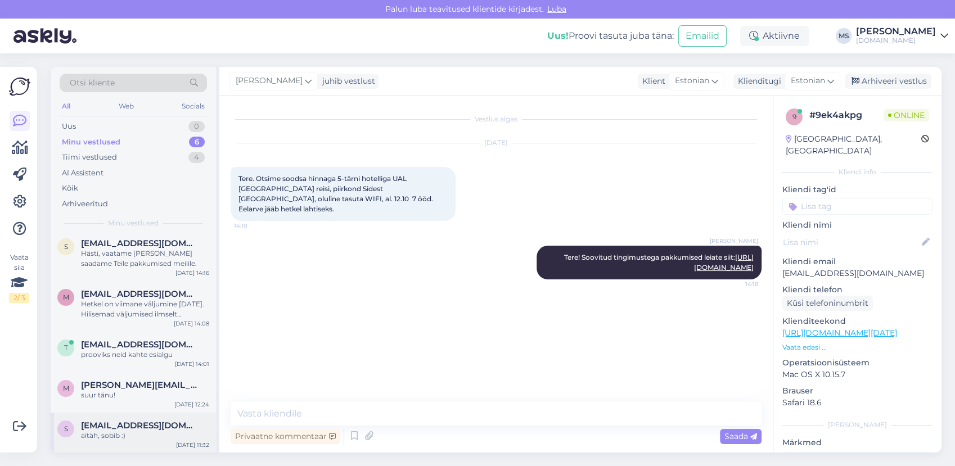
click at [132, 415] on div "s [EMAIL_ADDRESS][DOMAIN_NAME] aitäh, sobib :) [DATE] 11:32" at bounding box center [133, 433] width 165 height 40
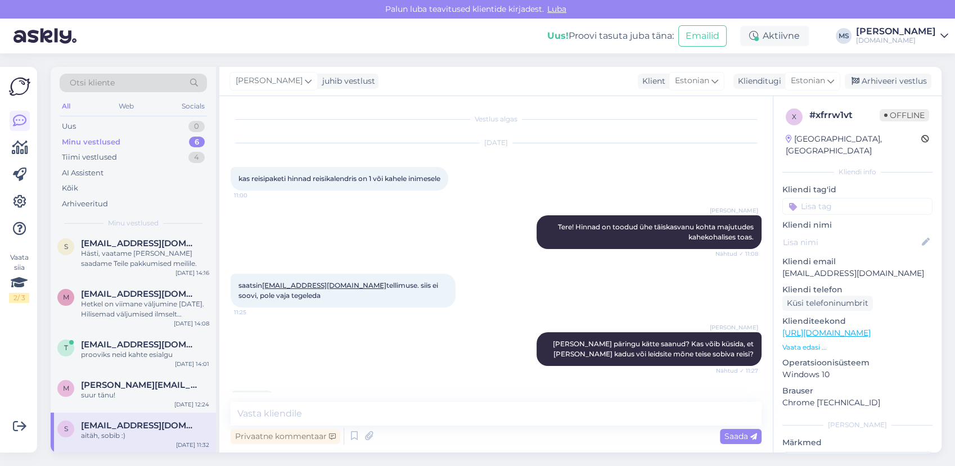
scroll to position [306, 0]
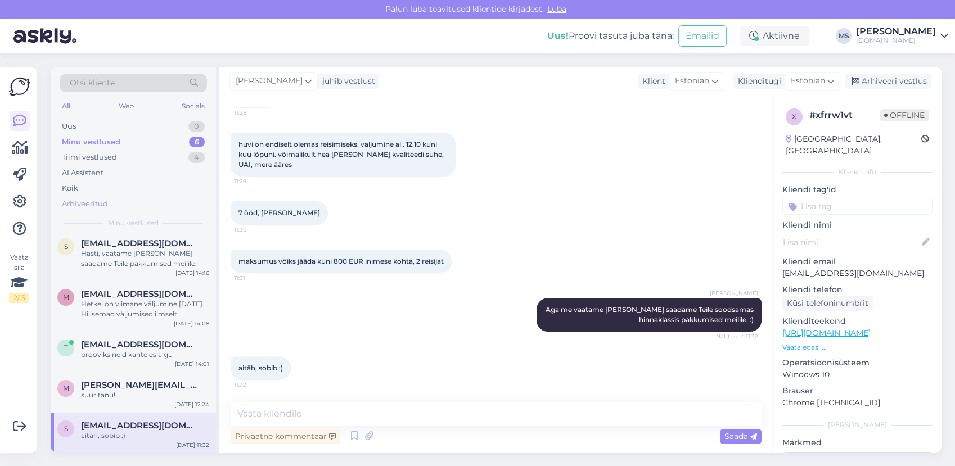
click at [85, 200] on div "Arhiveeritud" at bounding box center [85, 203] width 46 height 11
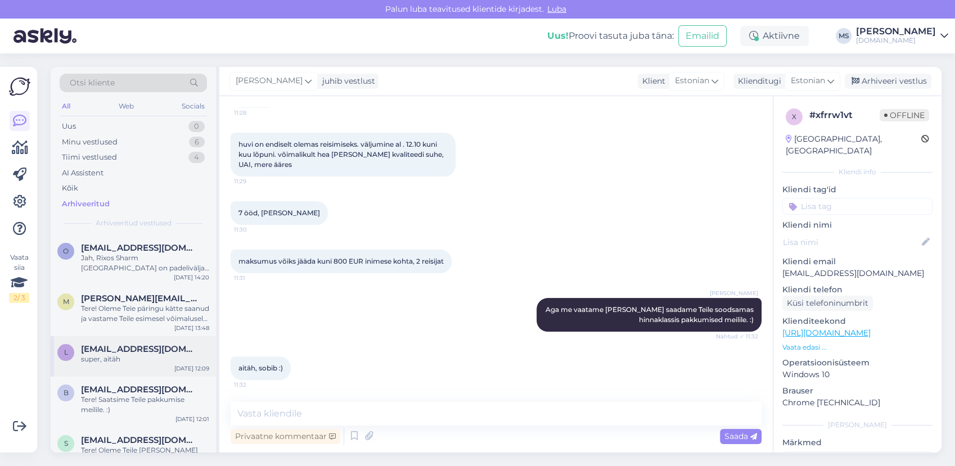
scroll to position [62, 0]
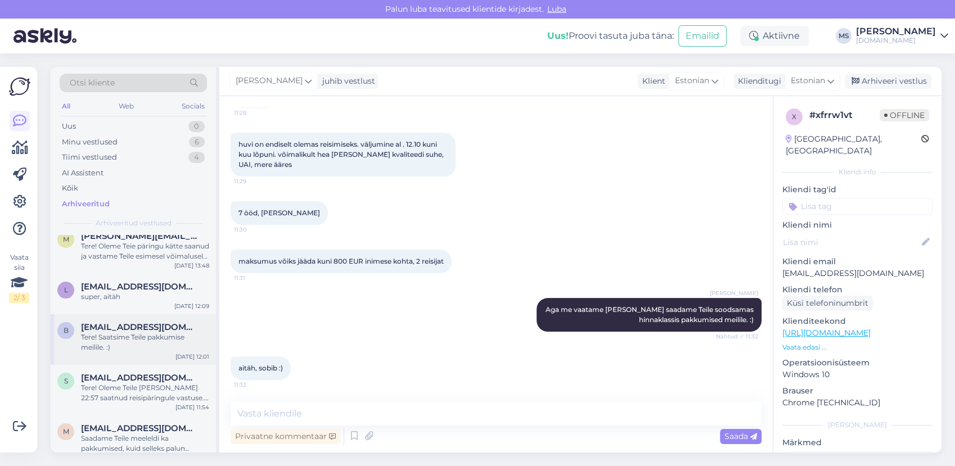
click at [136, 342] on div "Tere! Saatsime Teile pakkumise meilile. :)" at bounding box center [145, 342] width 128 height 20
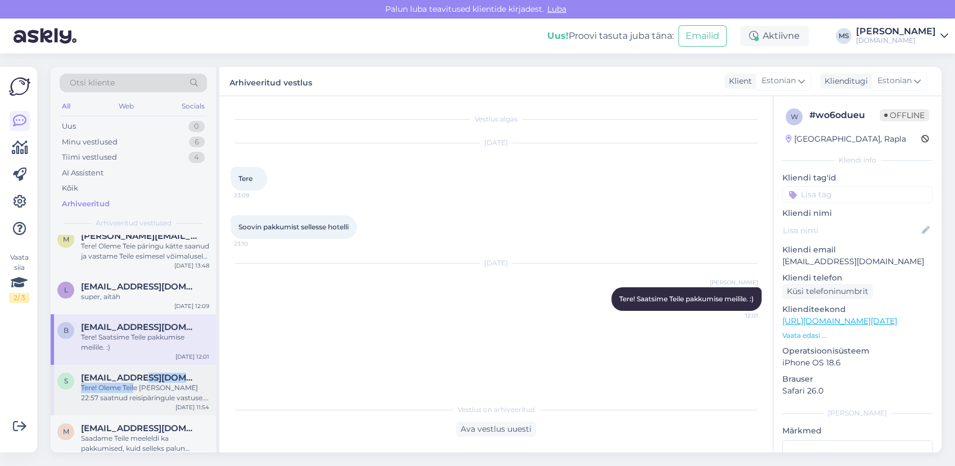
click at [135, 382] on div "[EMAIL_ADDRESS][DOMAIN_NAME] Tere! Oleme Teile [PERSON_NAME] 22:57 saatnud reis…" at bounding box center [145, 388] width 128 height 30
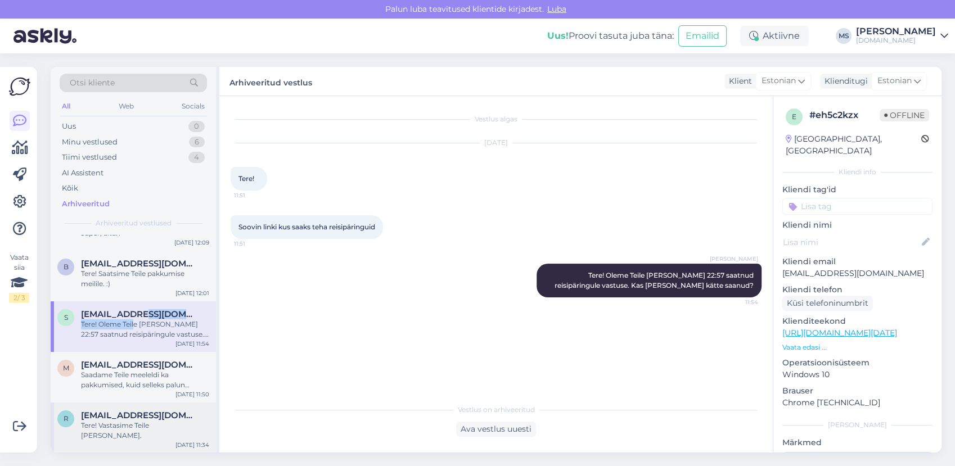
scroll to position [187, 0]
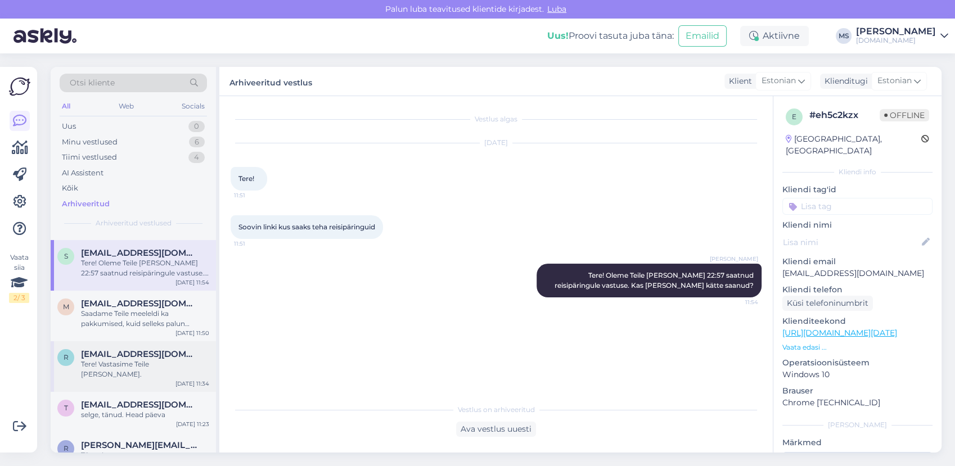
click at [135, 356] on span "[EMAIL_ADDRESS][DOMAIN_NAME]" at bounding box center [139, 354] width 117 height 10
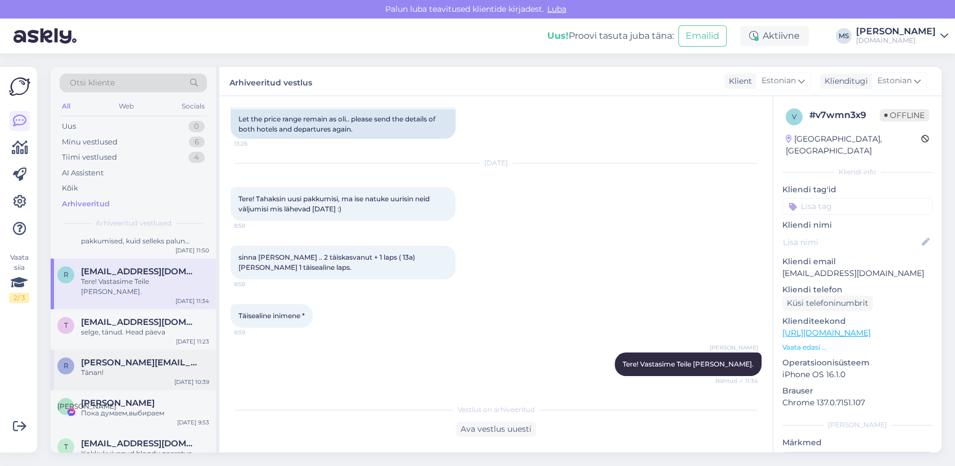
scroll to position [374, 0]
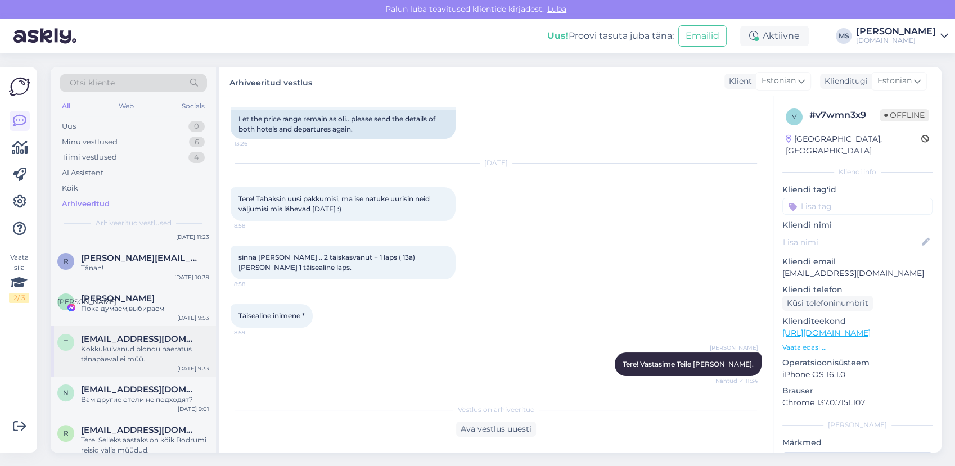
click at [128, 334] on span "[EMAIL_ADDRESS][DOMAIN_NAME]" at bounding box center [139, 339] width 117 height 10
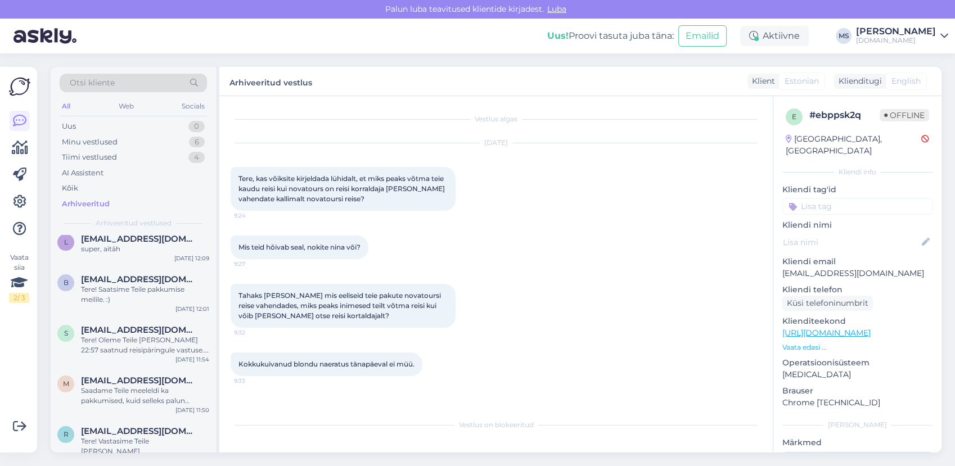
scroll to position [0, 0]
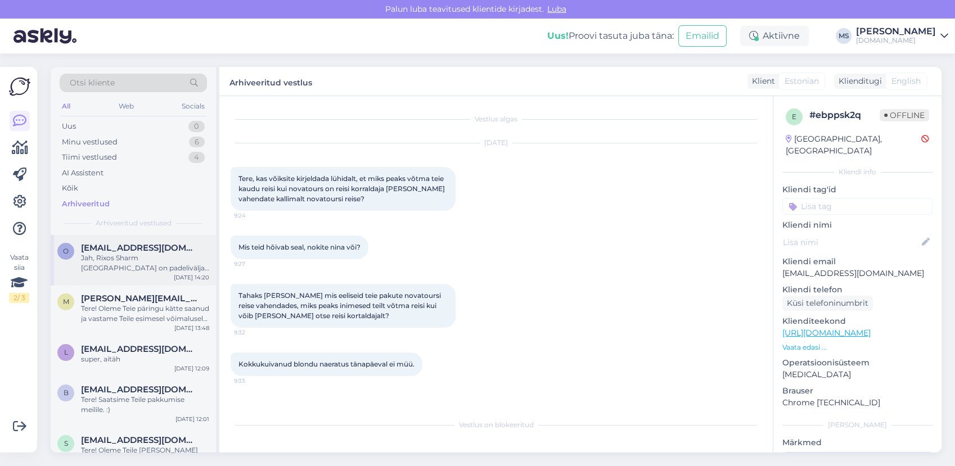
click at [130, 268] on div "Jah, Rixos Sharm [GEOGRAPHIC_DATA] on padeliväljak olemas, kuid Rixos Premium S…" at bounding box center [145, 263] width 128 height 20
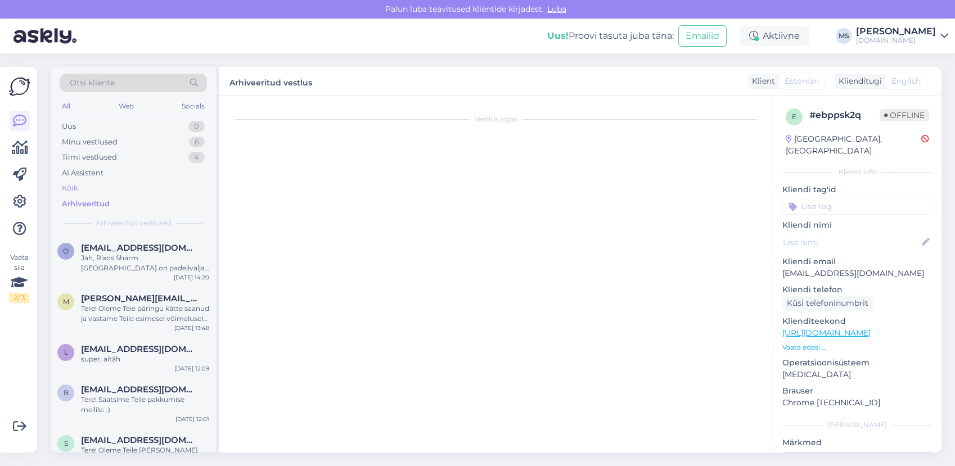
scroll to position [127, 0]
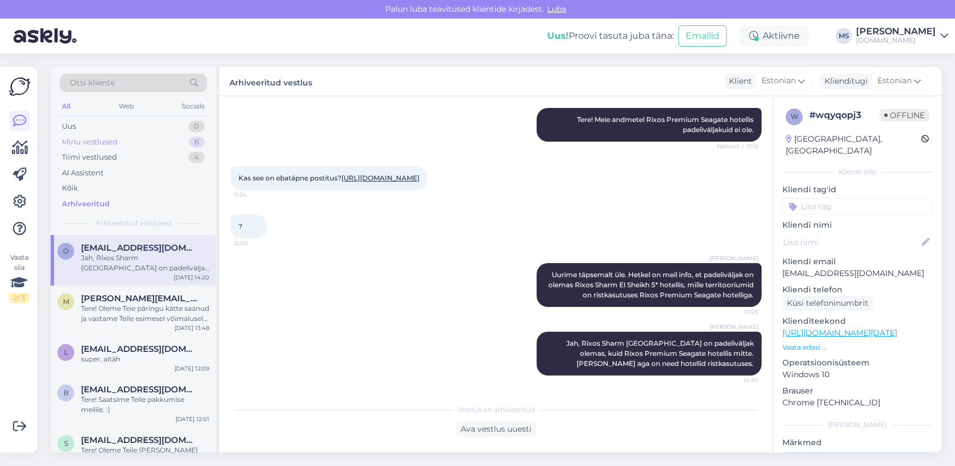
drag, startPoint x: 75, startPoint y: 137, endPoint x: 108, endPoint y: 146, distance: 34.5
click at [75, 137] on div "Minu vestlused" at bounding box center [90, 142] width 56 height 11
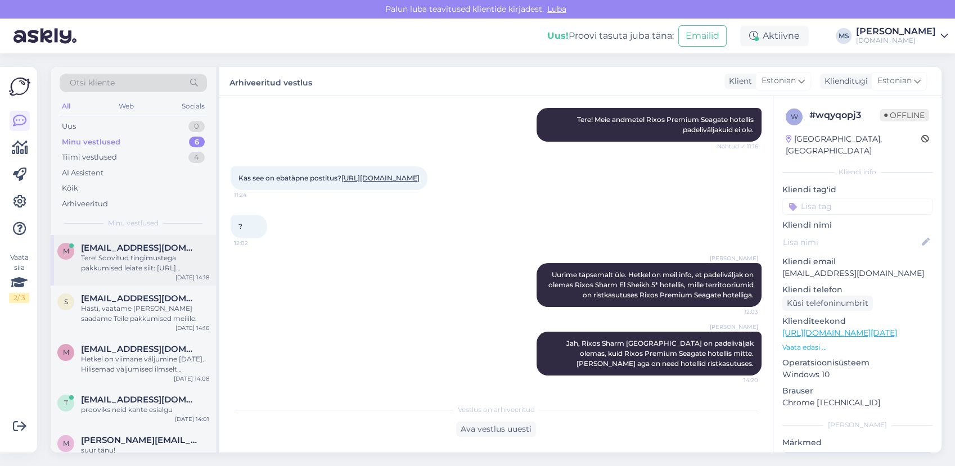
click at [130, 261] on div "Tere! Soovitud tingimustega pakkumised leiate siit: [URL][DOMAIN_NAME]" at bounding box center [145, 263] width 128 height 20
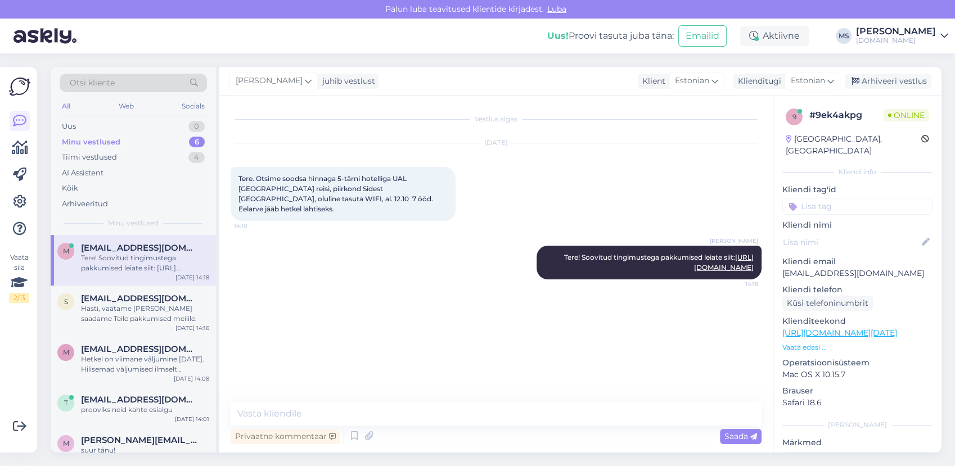
click at [146, 251] on span "[EMAIL_ADDRESS][DOMAIN_NAME]" at bounding box center [139, 248] width 117 height 10
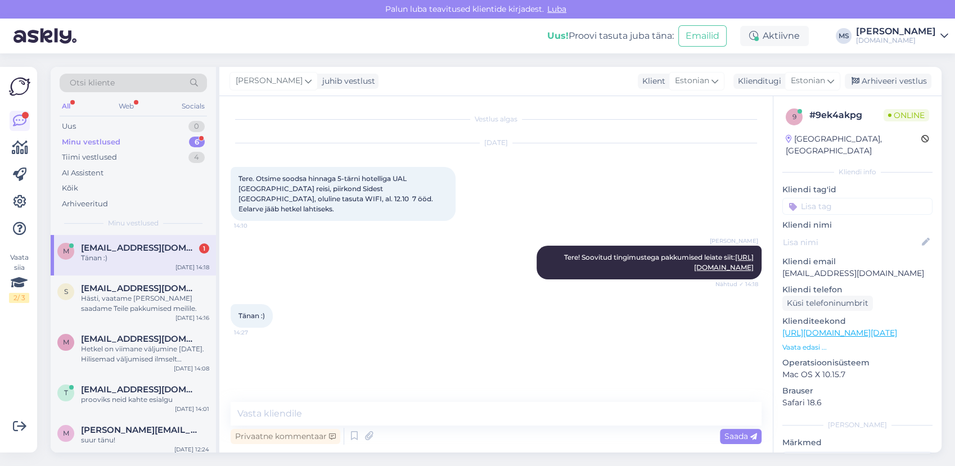
click at [143, 246] on span "[EMAIL_ADDRESS][DOMAIN_NAME]" at bounding box center [139, 248] width 117 height 10
click at [143, 292] on span "[EMAIL_ADDRESS][DOMAIN_NAME]" at bounding box center [139, 288] width 117 height 10
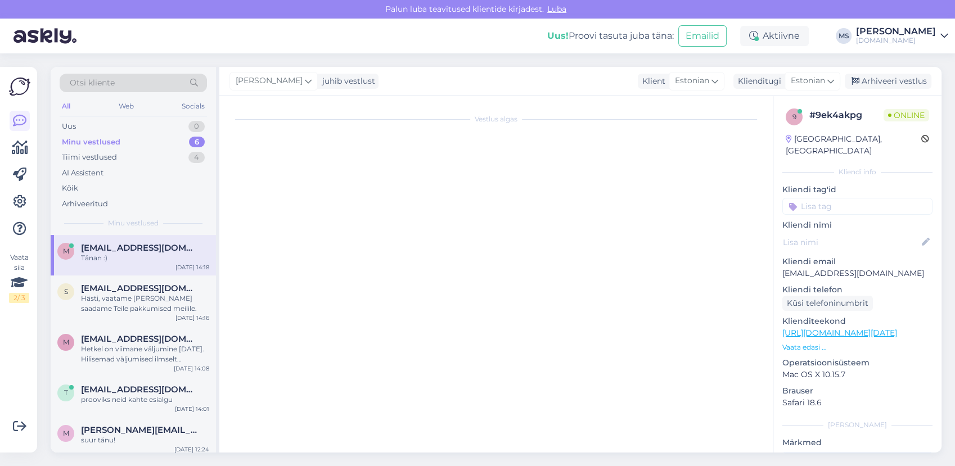
scroll to position [26, 0]
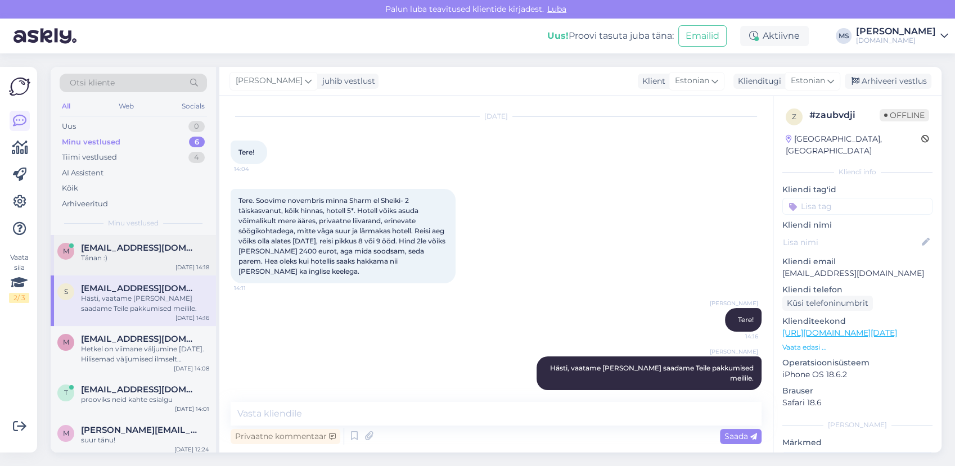
click at [131, 265] on div "m [EMAIL_ADDRESS][DOMAIN_NAME] Tänan :) [DATE] 14:18" at bounding box center [133, 255] width 165 height 40
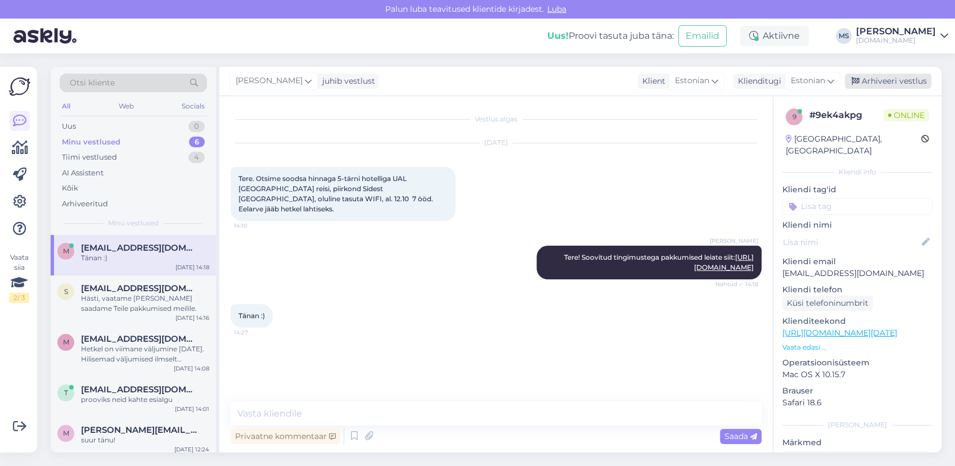
click at [878, 80] on div "Arhiveeri vestlus" at bounding box center [887, 81] width 87 height 15
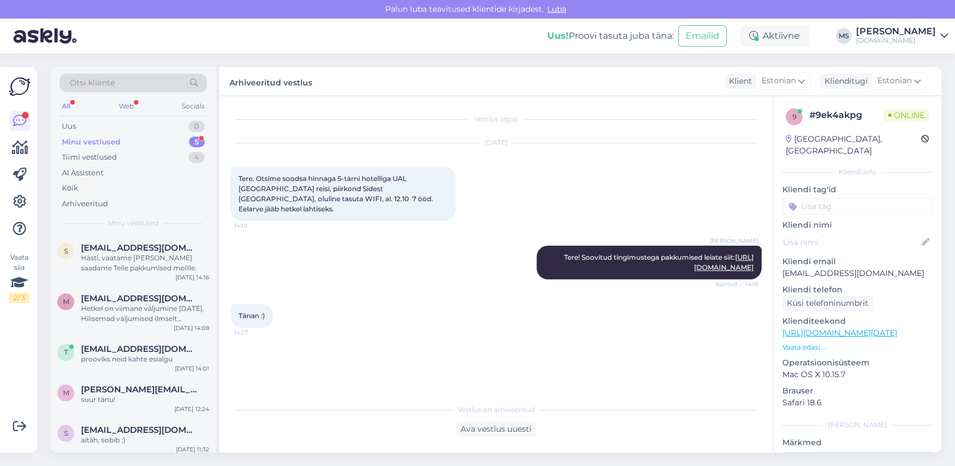
click at [121, 138] on div "Minu vestlused 5" at bounding box center [133, 142] width 147 height 16
click at [121, 259] on div "Hästi, vaatame [PERSON_NAME] saadame Teile pakkumised meilile." at bounding box center [145, 263] width 128 height 20
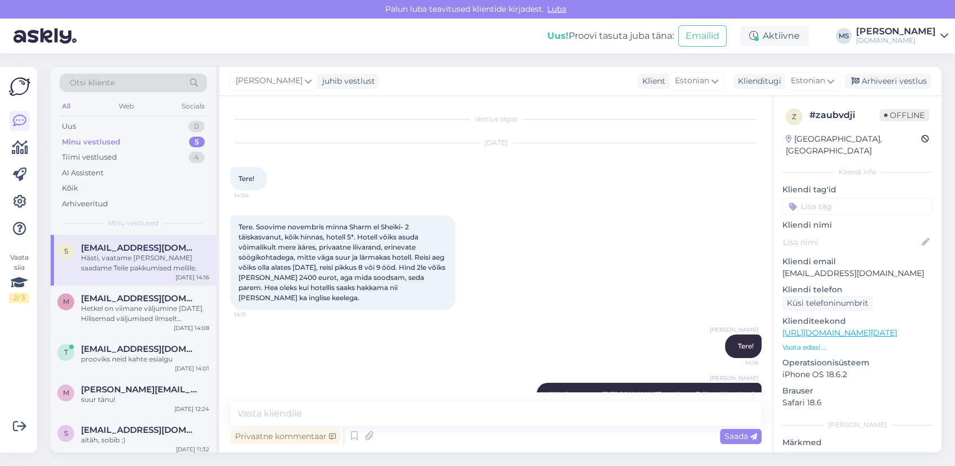
scroll to position [26, 0]
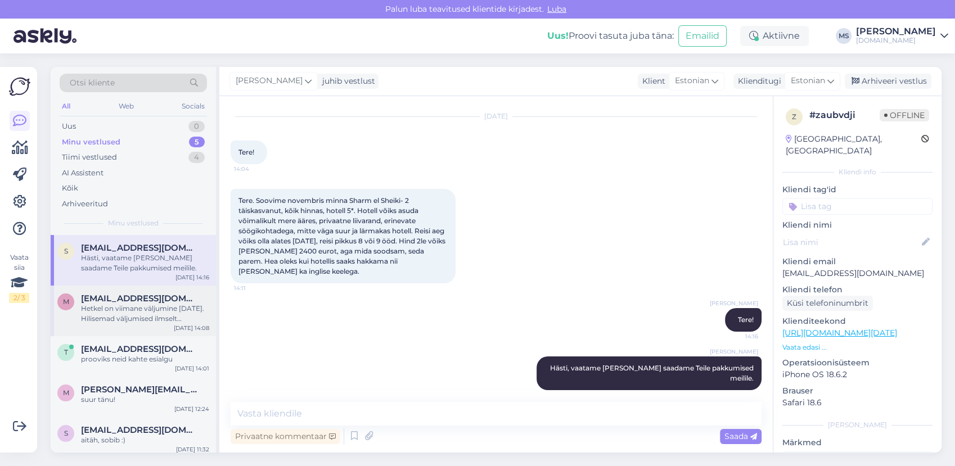
click at [156, 315] on div "Hetkel on viimane väljumine [DATE]. Hilisemad väljumised ilmselt lisanduvad kev…" at bounding box center [145, 314] width 128 height 20
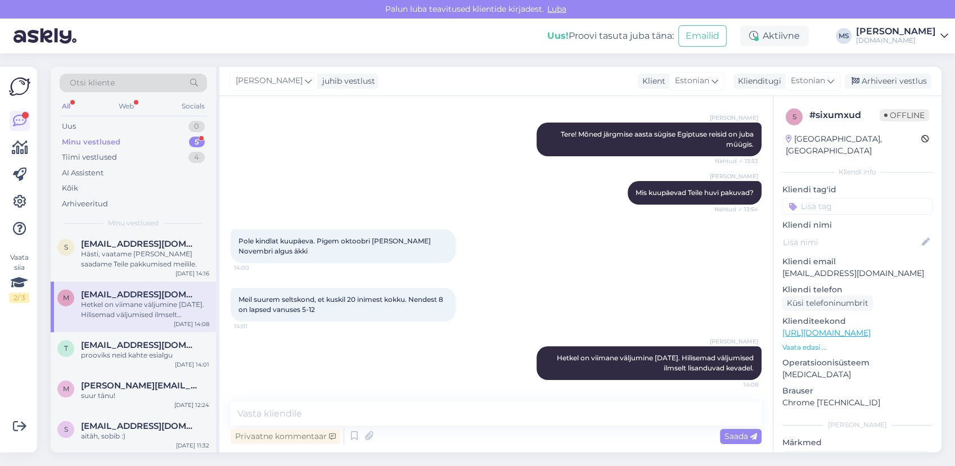
scroll to position [4, 0]
click at [134, 377] on div "m [PERSON_NAME][EMAIL_ADDRESS][DOMAIN_NAME] suur tänu! [DATE] 12:24" at bounding box center [133, 392] width 165 height 40
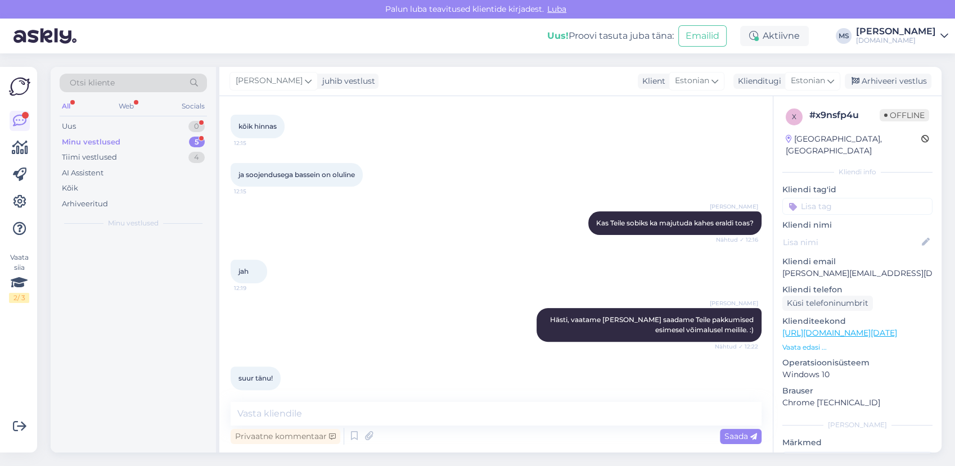
scroll to position [0, 0]
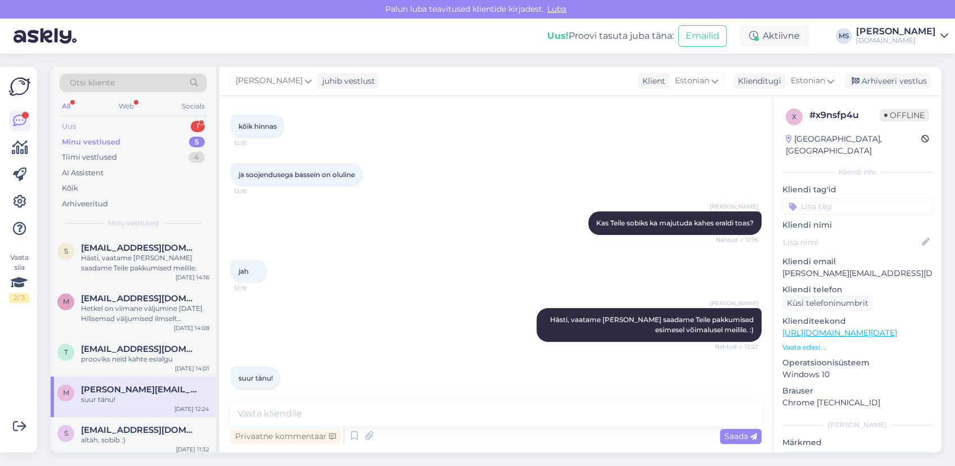
click at [94, 124] on div "Uus 1" at bounding box center [133, 127] width 147 height 16
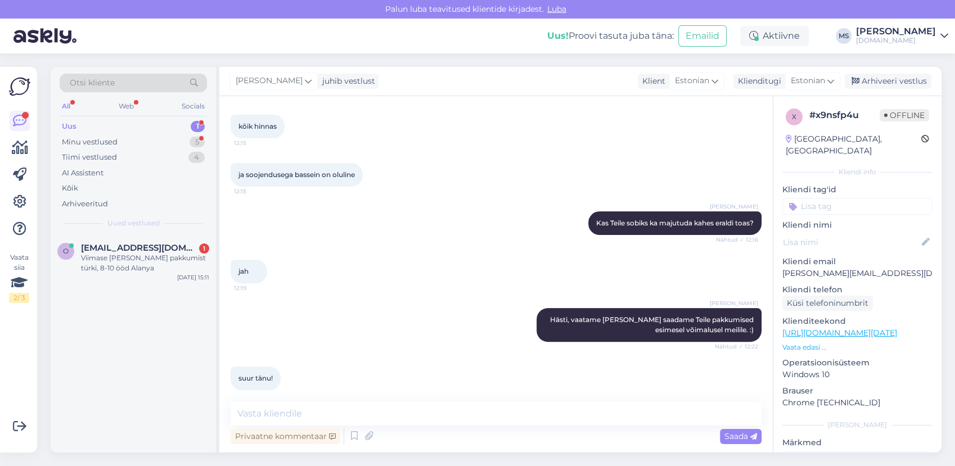
click at [115, 119] on div "Otsi kliente All Web Socials Uus 1 Minu vestlused 5 Tiimi vestlused 4 AI Assist…" at bounding box center [133, 151] width 165 height 168
drag, startPoint x: 116, startPoint y: 124, endPoint x: 130, endPoint y: 157, distance: 36.2
click at [116, 124] on div "Uus 1" at bounding box center [133, 127] width 147 height 16
click at [119, 241] on div "o [EMAIL_ADDRESS][DOMAIN_NAME] 1 Viimase [PERSON_NAME] pakkumist türki, 8-10 öö…" at bounding box center [133, 260] width 165 height 51
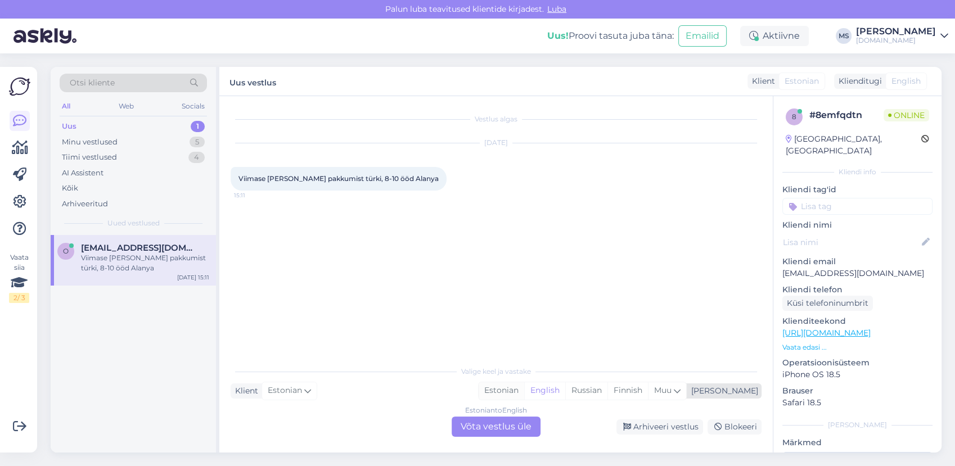
click at [524, 388] on div "Estonian" at bounding box center [501, 390] width 46 height 17
click at [520, 421] on div "Estonian to Estonian Võta vestlus üle" at bounding box center [495, 427] width 89 height 20
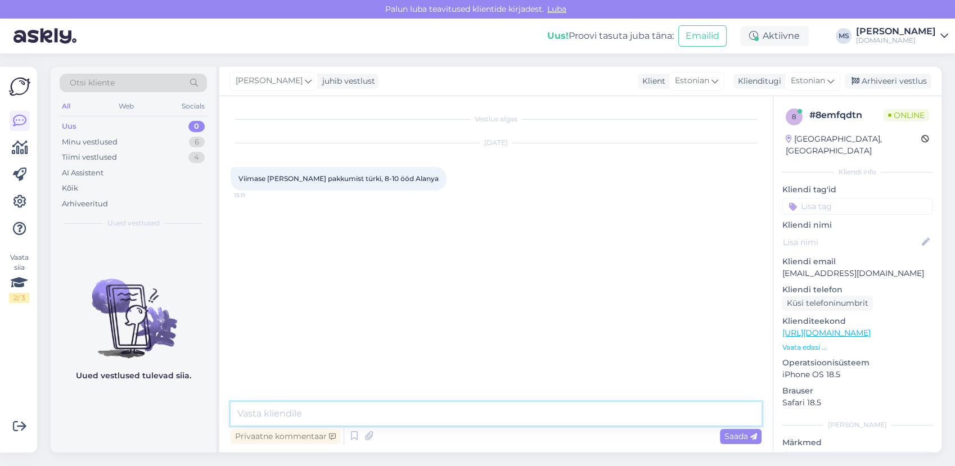
click at [504, 410] on textarea at bounding box center [495, 414] width 531 height 24
click at [339, 411] on textarea at bounding box center [495, 414] width 531 height 24
paste textarea "[URL][DOMAIN_NAME]"
click at [237, 413] on textarea "Viimasehetke pakkumistega saate tutvuda siin [URL][DOMAIN_NAME]" at bounding box center [495, 414] width 531 height 24
type textarea "Tere! Viimasehetke pakkumistega saate tutvuda siin [URL][DOMAIN_NAME]"
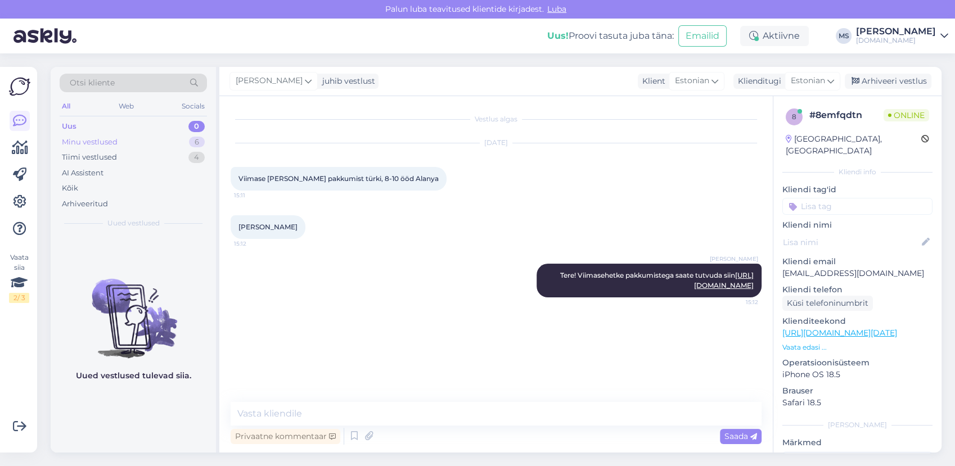
click at [126, 139] on div "Minu vestlused 6" at bounding box center [133, 142] width 147 height 16
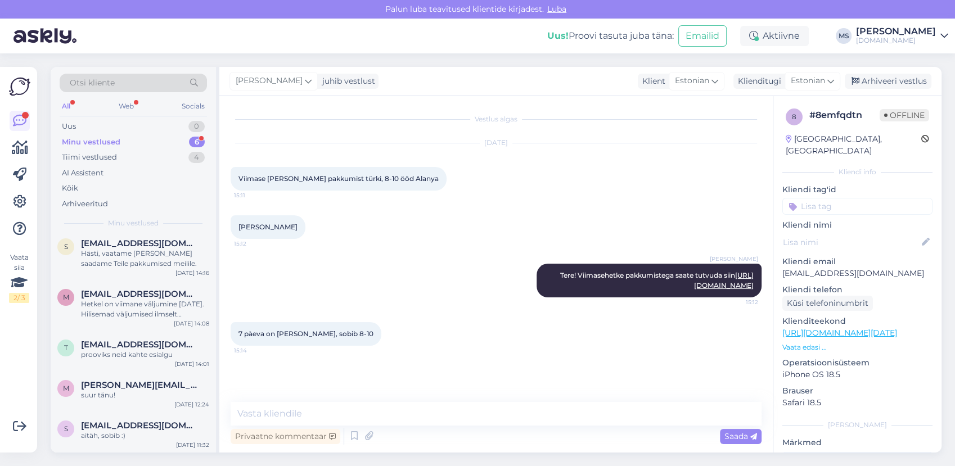
scroll to position [45, 0]
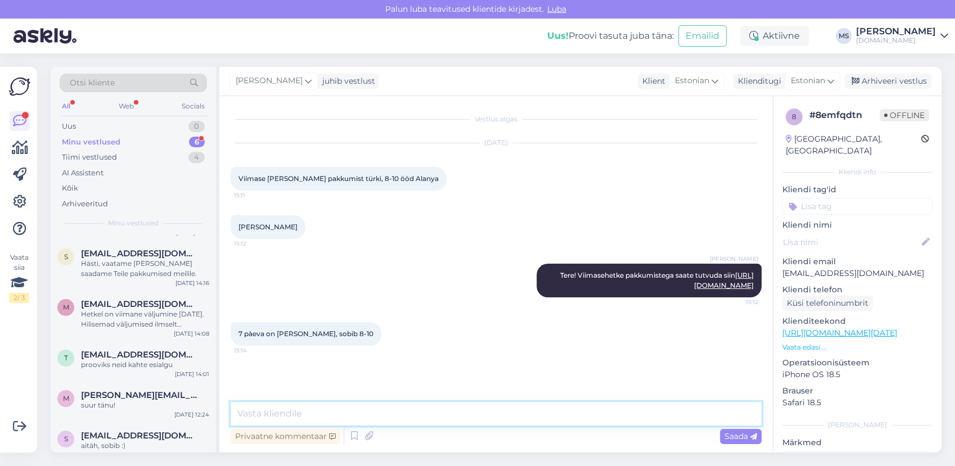
click at [318, 408] on textarea at bounding box center [495, 414] width 531 height 24
paste textarea "[URL][DOMAIN_NAME]"
type textarea "Pikemate reisidega saate tutvuda siin: [URL][DOMAIN_NAME]"
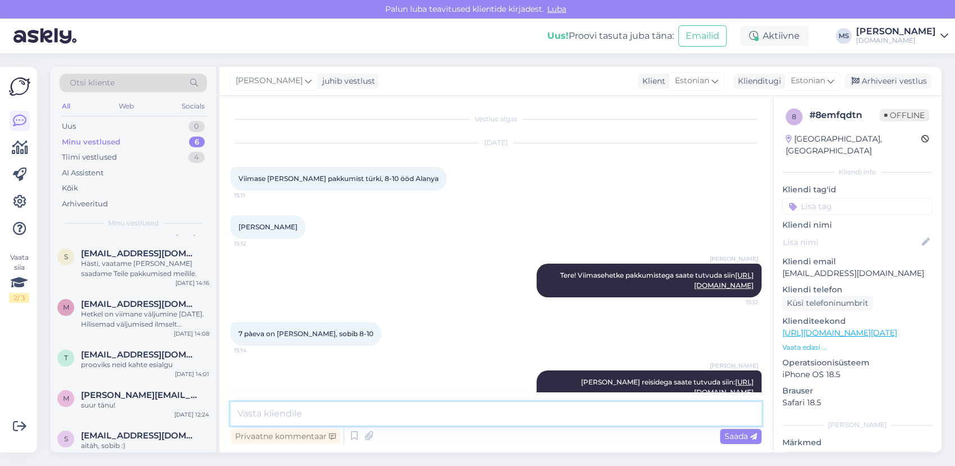
scroll to position [55, 0]
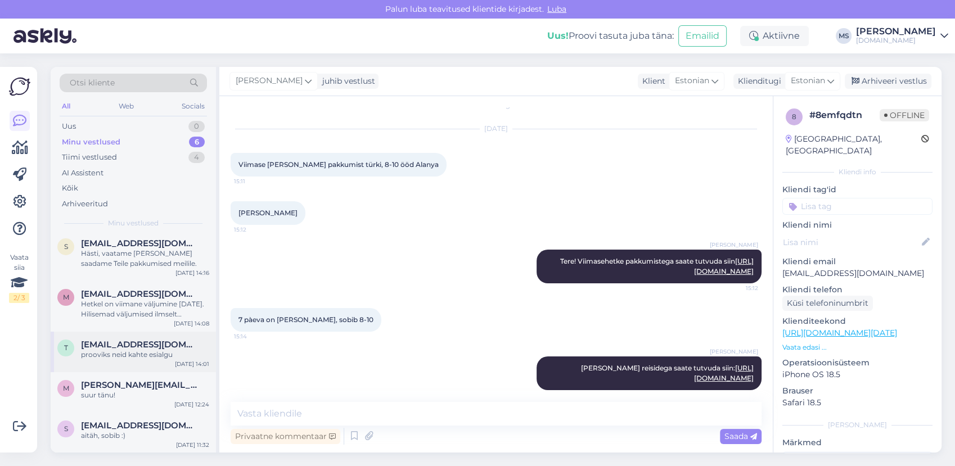
click at [121, 347] on span "[EMAIL_ADDRESS][DOMAIN_NAME]" at bounding box center [139, 345] width 117 height 10
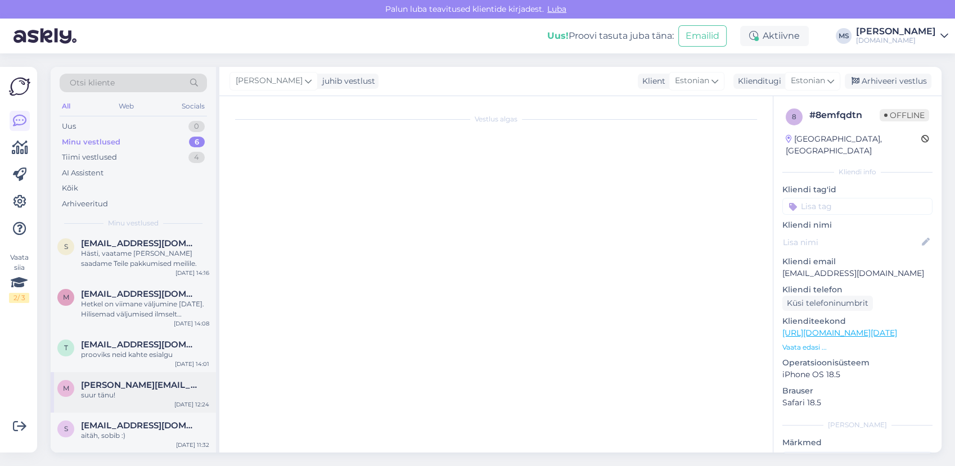
scroll to position [756, 0]
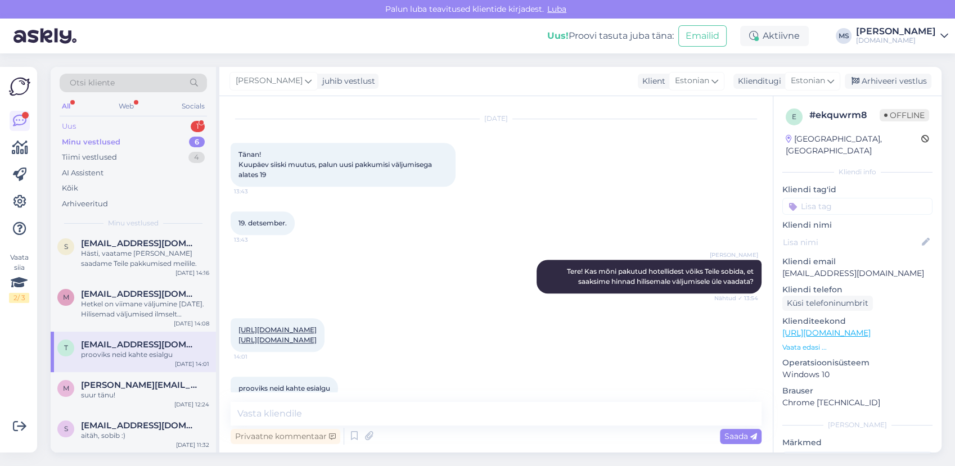
click at [138, 128] on div "Uus 1" at bounding box center [133, 127] width 147 height 16
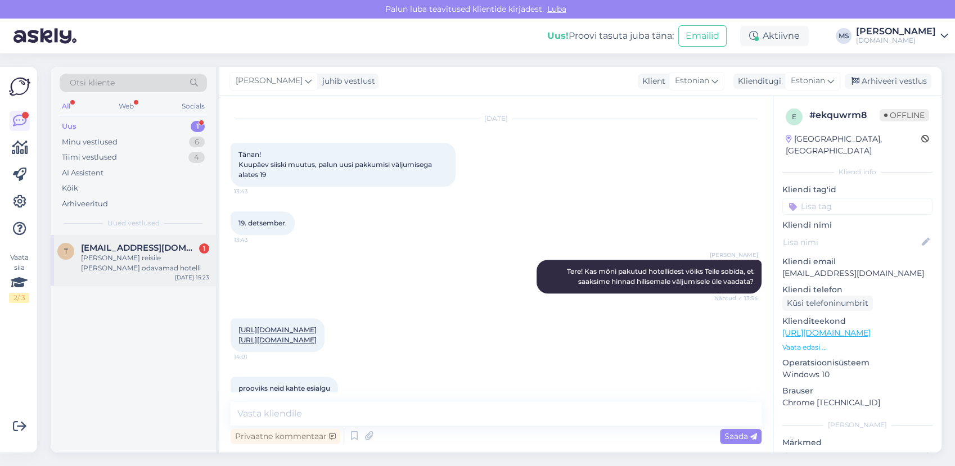
click at [152, 245] on span "[EMAIL_ADDRESS][DOMAIN_NAME]" at bounding box center [139, 248] width 117 height 10
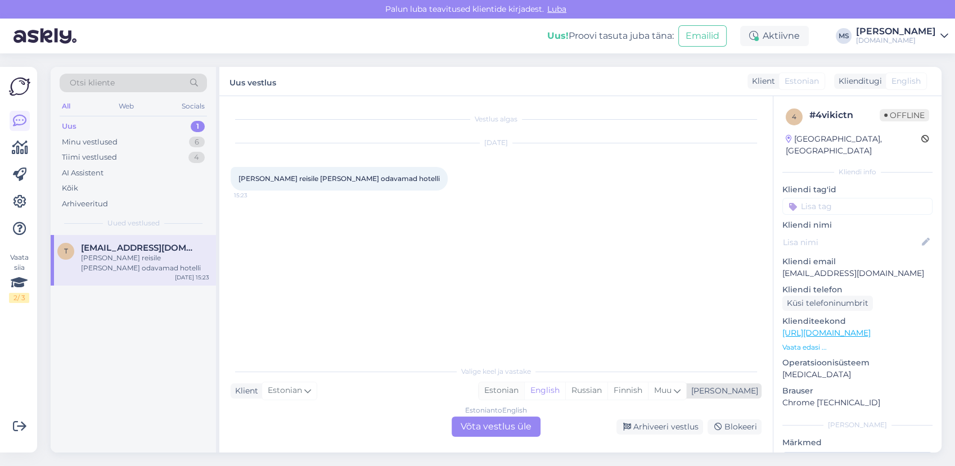
click at [524, 393] on div "Estonian" at bounding box center [501, 390] width 46 height 17
click at [508, 422] on div "Estonian to Estonian Võta vestlus üle" at bounding box center [495, 427] width 89 height 20
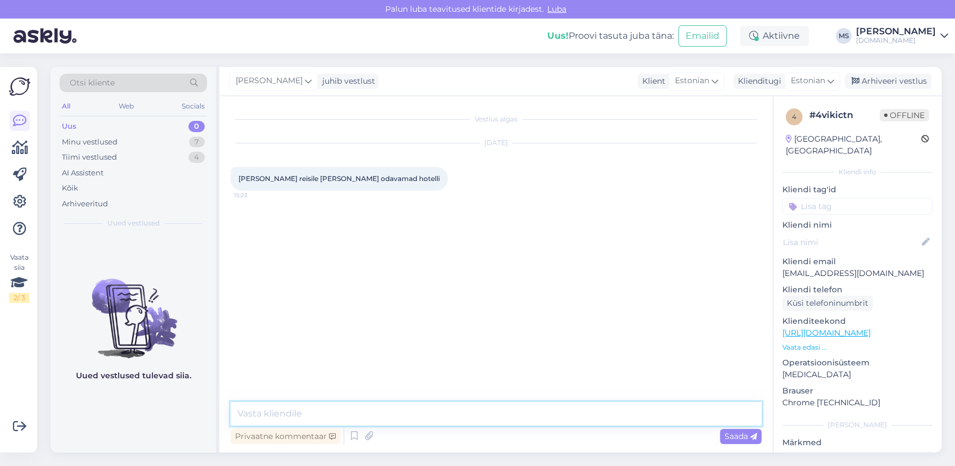
click at [500, 409] on textarea at bounding box center [495, 414] width 531 height 24
type textarea "Tere! Millal Te reisida soovite?"
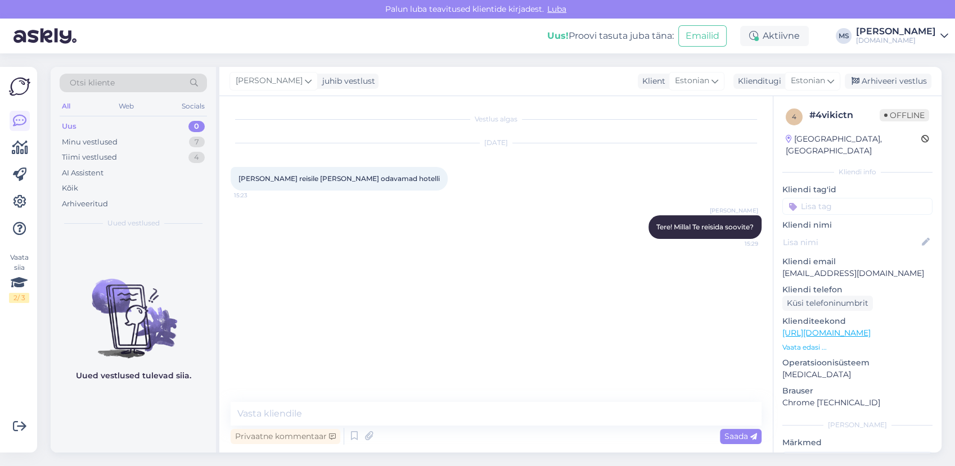
click at [906, 66] on div "Otsi kliente All Web Socials Uus 0 Minu vestlused 7 Tiimi vestlused 4 AI Assist…" at bounding box center [499, 259] width 911 height 413
click at [904, 79] on div "Arhiveeri vestlus" at bounding box center [887, 81] width 87 height 15
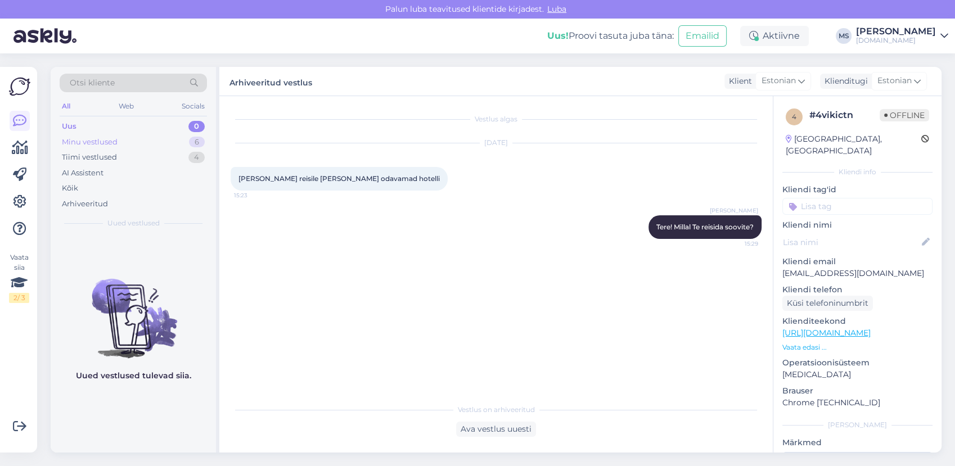
click at [137, 144] on div "Minu vestlused 6" at bounding box center [133, 142] width 147 height 16
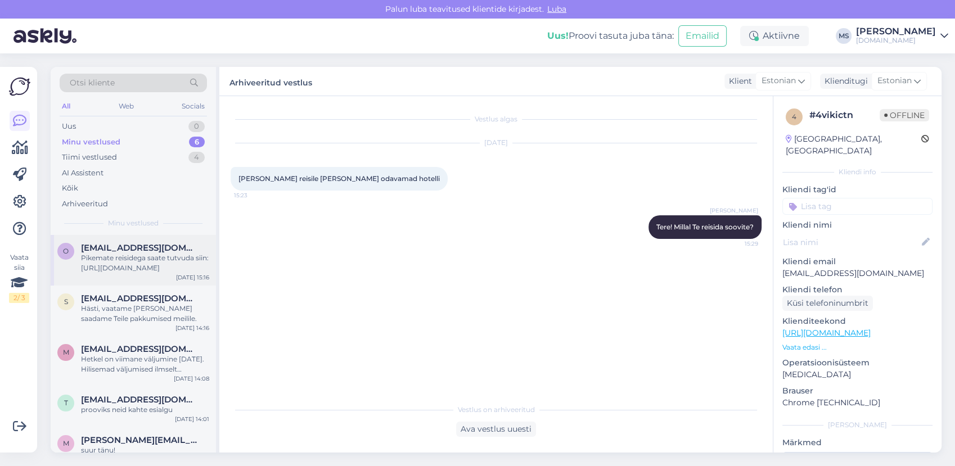
click at [150, 251] on span "[EMAIL_ADDRESS][DOMAIN_NAME]" at bounding box center [139, 248] width 117 height 10
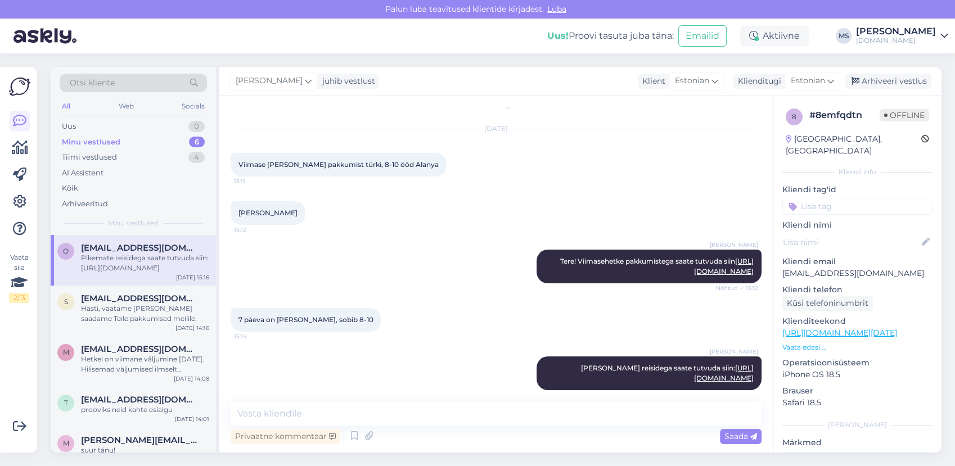
scroll to position [13, 0]
click at [894, 74] on div "Arhiveeri vestlus" at bounding box center [887, 81] width 87 height 15
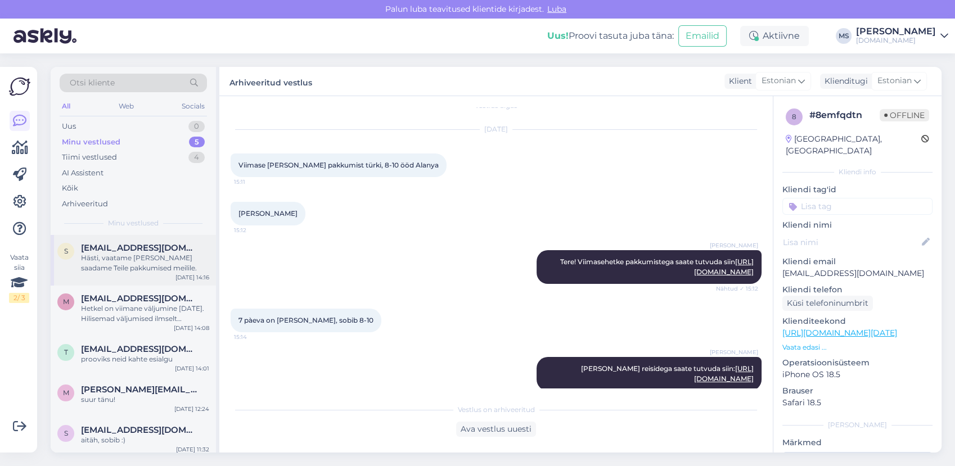
click at [143, 242] on div "s [EMAIL_ADDRESS][DOMAIN_NAME] Hästi, vaatame [PERSON_NAME] saadame Teile pakku…" at bounding box center [133, 260] width 165 height 51
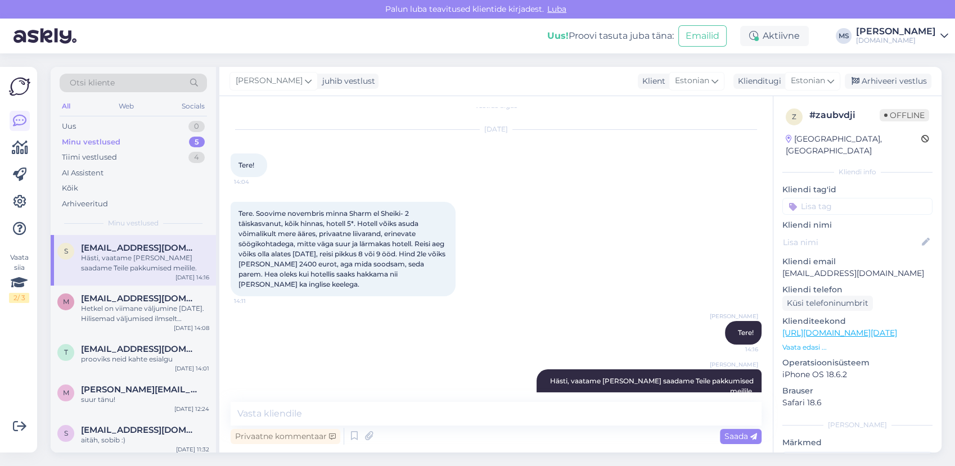
scroll to position [26, 0]
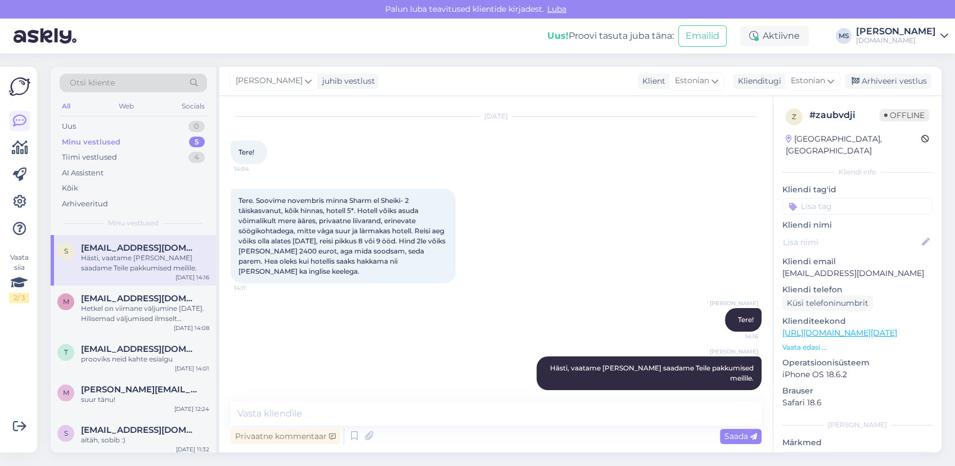
click at [160, 261] on div "Hästi, vaatame [PERSON_NAME] saadame Teile pakkumised meilile." at bounding box center [145, 263] width 128 height 20
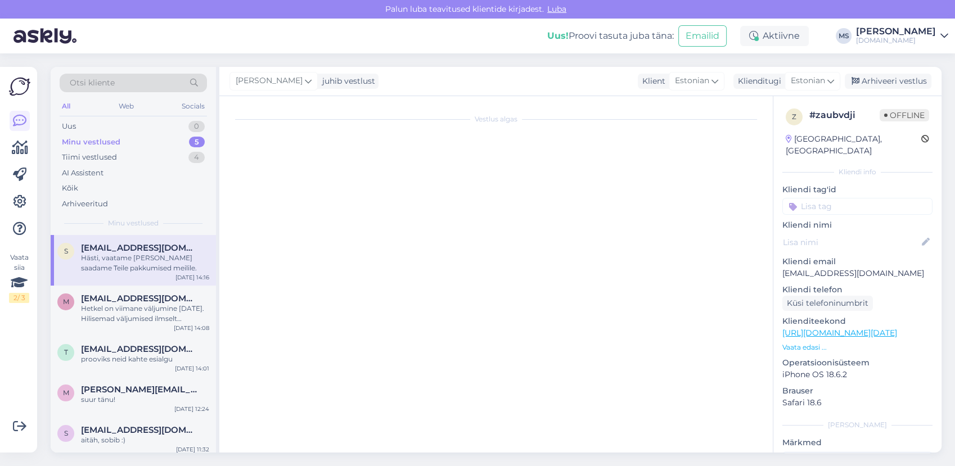
scroll to position [0, 0]
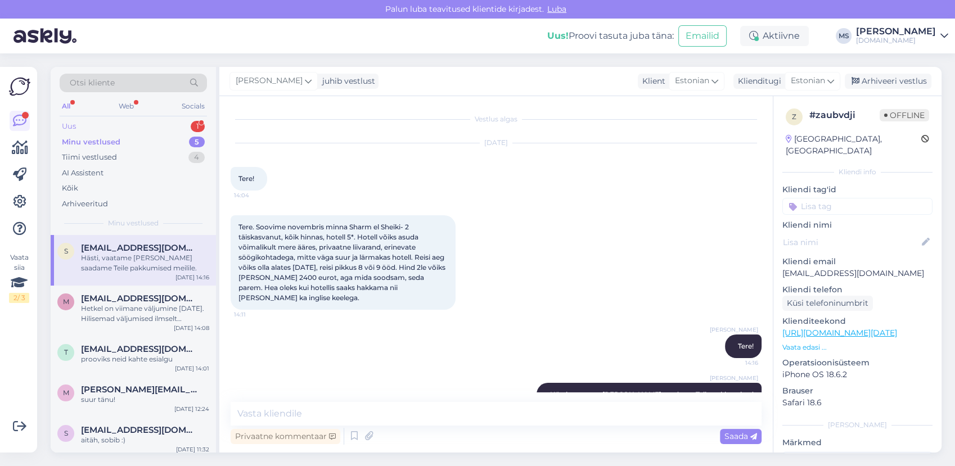
click at [129, 123] on div "Uus 1" at bounding box center [133, 127] width 147 height 16
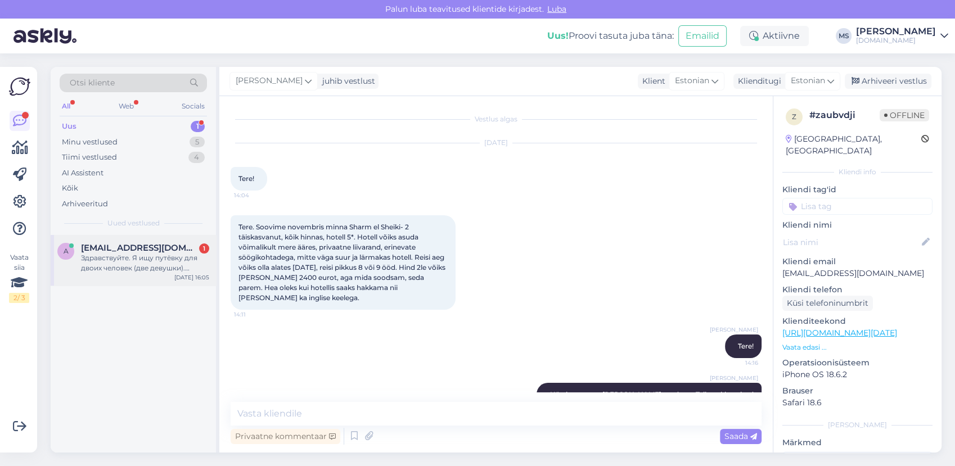
click at [132, 263] on div "Здравствуйте. Я ищу путёвку для двоих человек (две девушки). Желаемая дата выле…" at bounding box center [145, 263] width 128 height 20
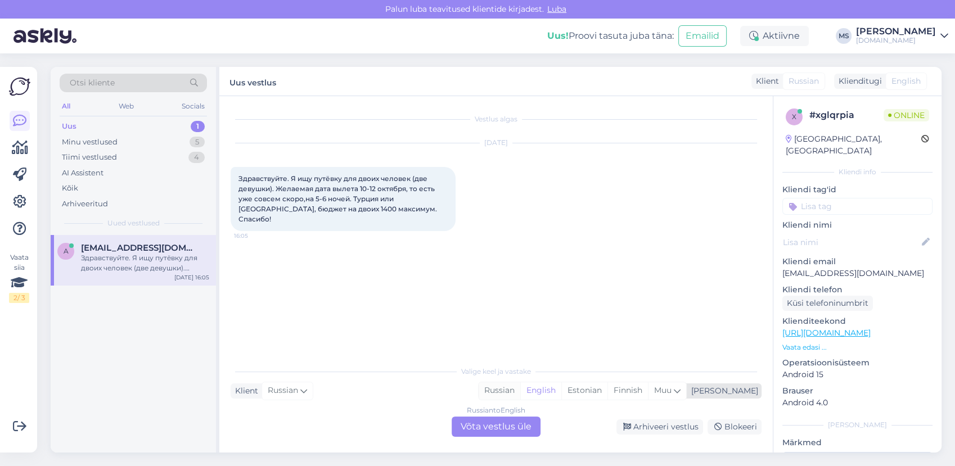
click at [520, 388] on div "Russian" at bounding box center [499, 390] width 42 height 17
drag, startPoint x: 518, startPoint y: 425, endPoint x: 500, endPoint y: 417, distance: 20.4
click at [518, 425] on div "Russian to Russian Võta vestlus üle" at bounding box center [495, 427] width 89 height 20
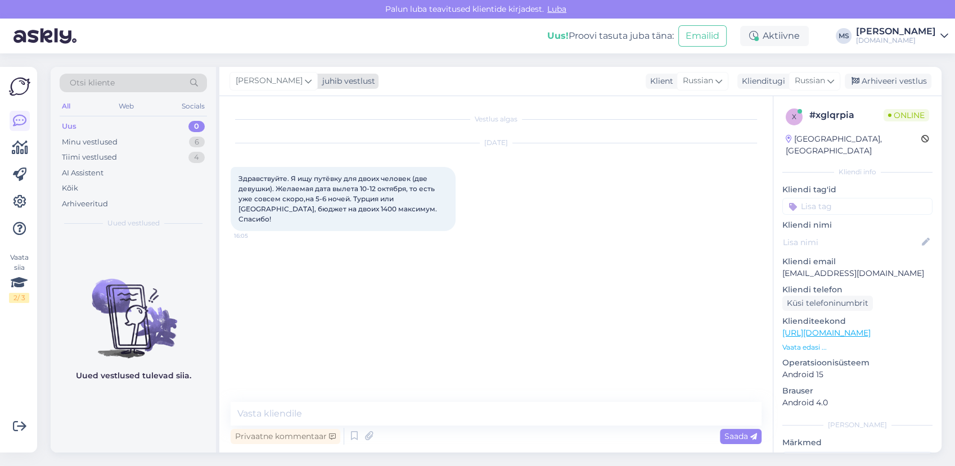
click at [282, 84] on span "[PERSON_NAME]" at bounding box center [269, 81] width 67 height 12
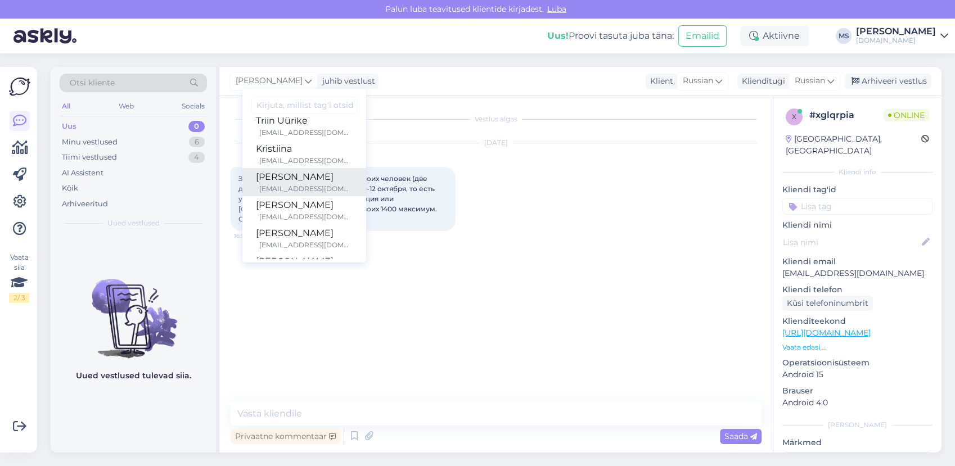
scroll to position [290, 0]
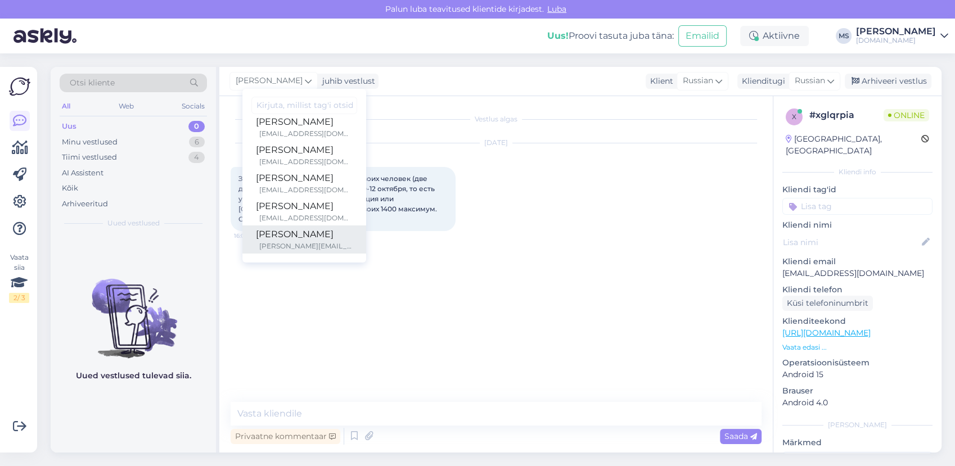
click at [287, 242] on div "[PERSON_NAME][EMAIL_ADDRESS][DOMAIN_NAME]" at bounding box center [305, 246] width 93 height 10
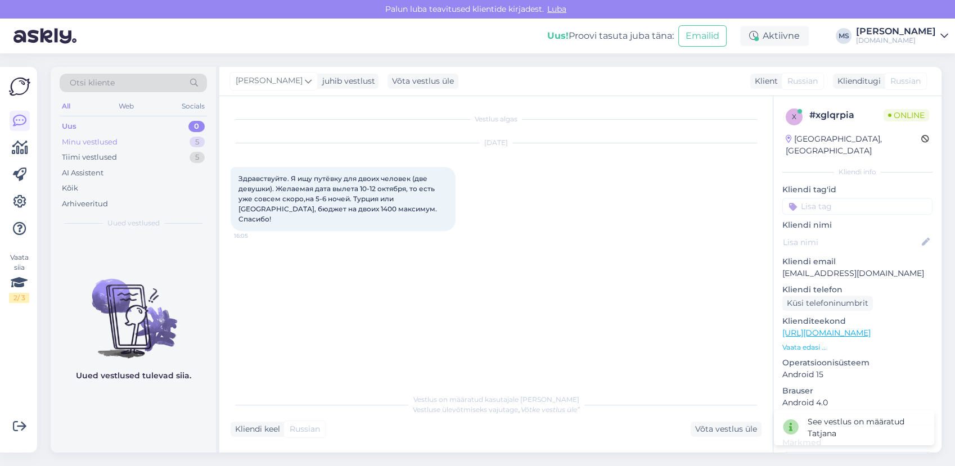
click at [114, 137] on div "Minu vestlused" at bounding box center [90, 142] width 56 height 11
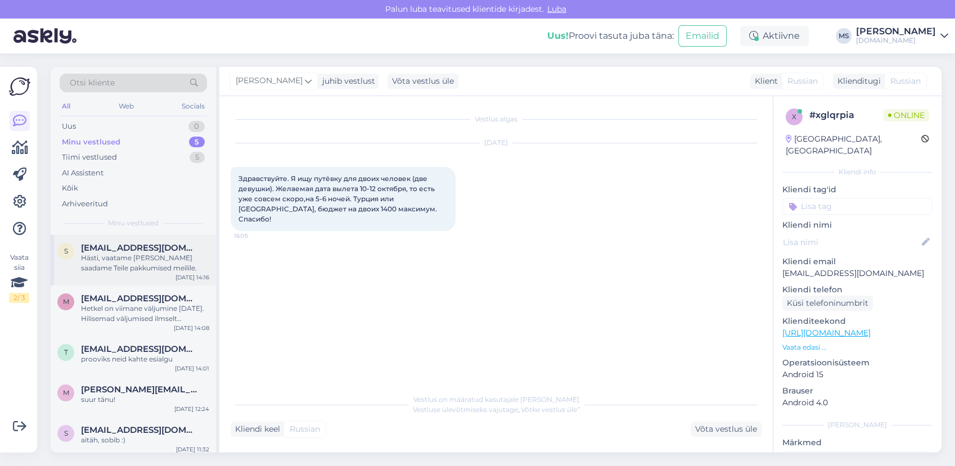
click at [161, 254] on div "Hästi, vaatame [PERSON_NAME] saadame Teile pakkumised meilile." at bounding box center [145, 263] width 128 height 20
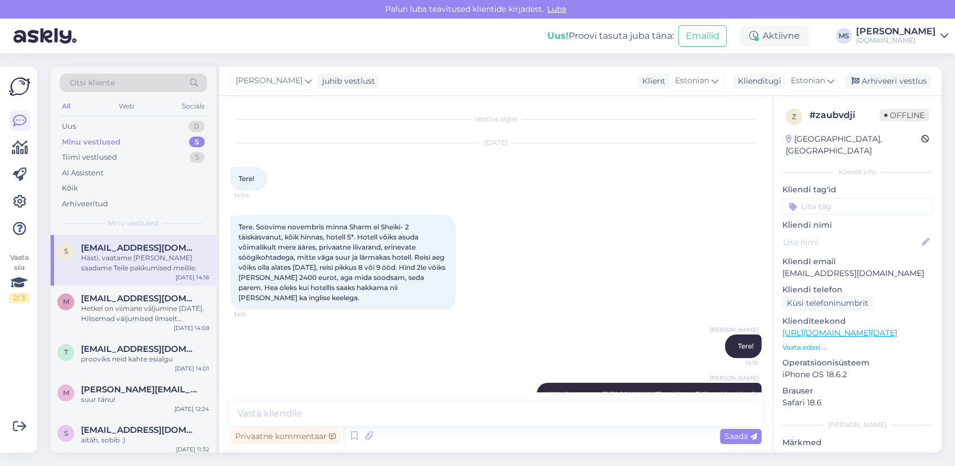
scroll to position [26, 0]
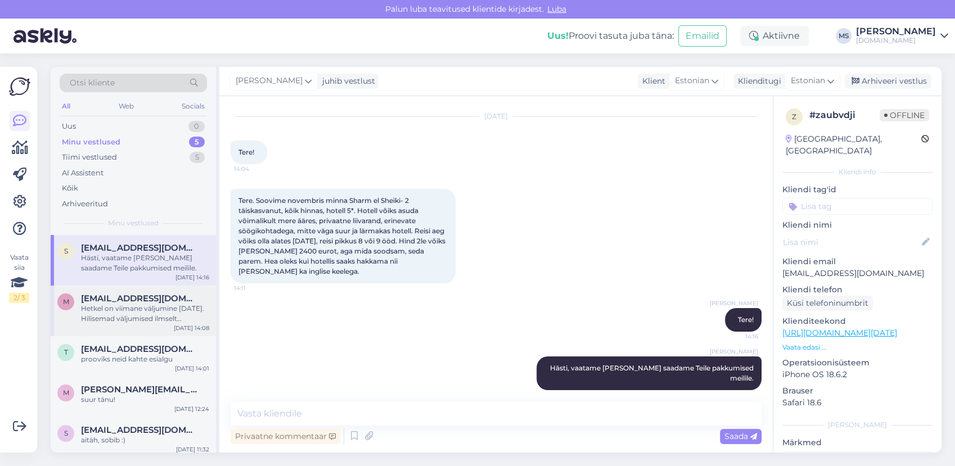
click at [119, 299] on span "[EMAIL_ADDRESS][DOMAIN_NAME]" at bounding box center [139, 298] width 117 height 10
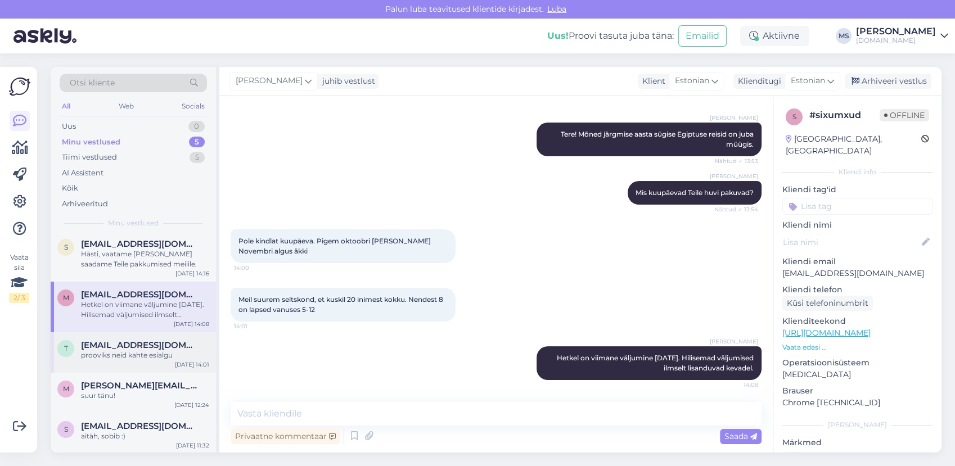
scroll to position [4, 0]
click at [885, 76] on div "Arhiveeri vestlus" at bounding box center [887, 81] width 87 height 15
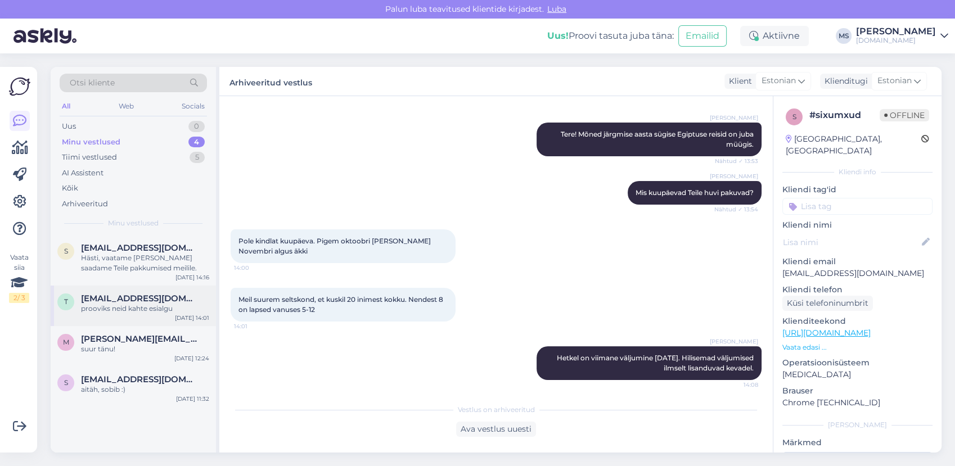
click at [147, 309] on div "prooviks neid kahte esialgu" at bounding box center [145, 309] width 128 height 10
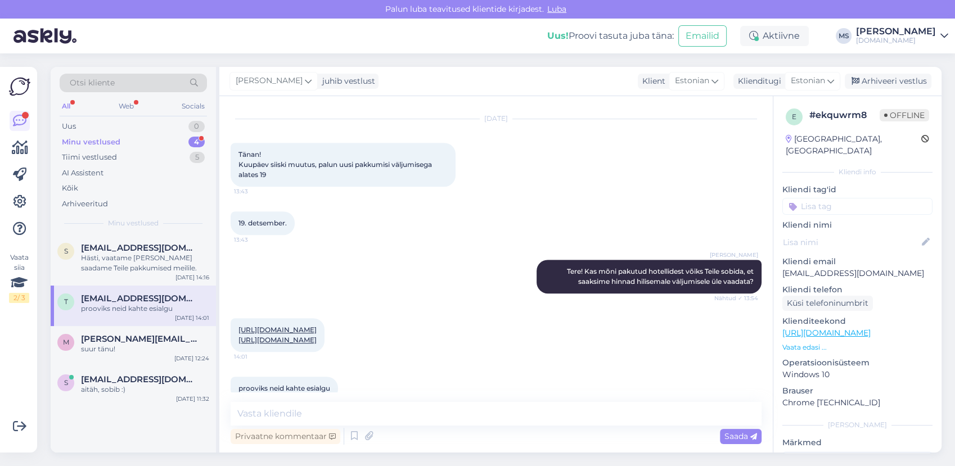
click at [105, 142] on div "Minu vestlused" at bounding box center [91, 142] width 58 height 11
drag, startPoint x: 876, startPoint y: 260, endPoint x: 778, endPoint y: 263, distance: 98.4
click at [778, 263] on div "e # ekquwrm8 Offline [GEOGRAPHIC_DATA], [GEOGRAPHIC_DATA] info Kliendi tag'id K…" at bounding box center [857, 333] width 168 height 474
drag, startPoint x: 778, startPoint y: 263, endPoint x: 790, endPoint y: 264, distance: 12.4
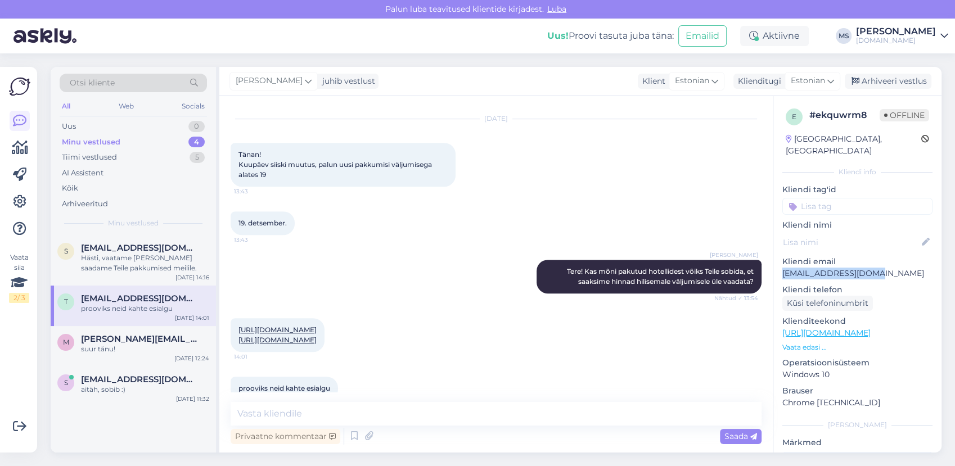
copy p "[EMAIL_ADDRESS][DOMAIN_NAME]"
click at [119, 126] on div "Uus 0" at bounding box center [133, 127] width 147 height 16
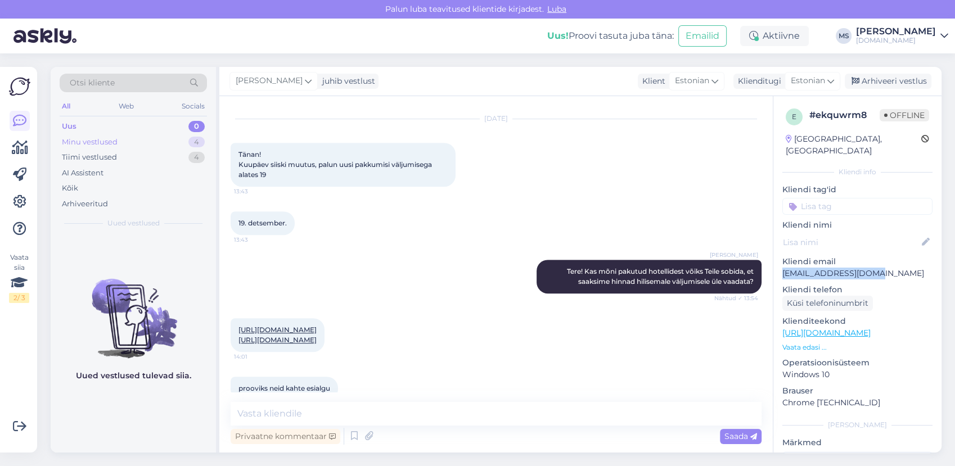
click at [126, 137] on div "Minu vestlused 4" at bounding box center [133, 142] width 147 height 16
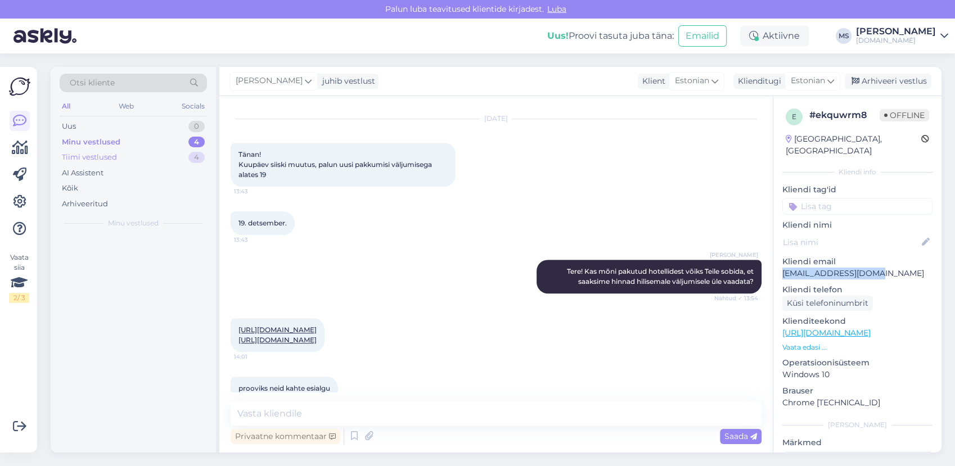
click at [120, 152] on div "Tiimi vestlused 4" at bounding box center [133, 158] width 147 height 16
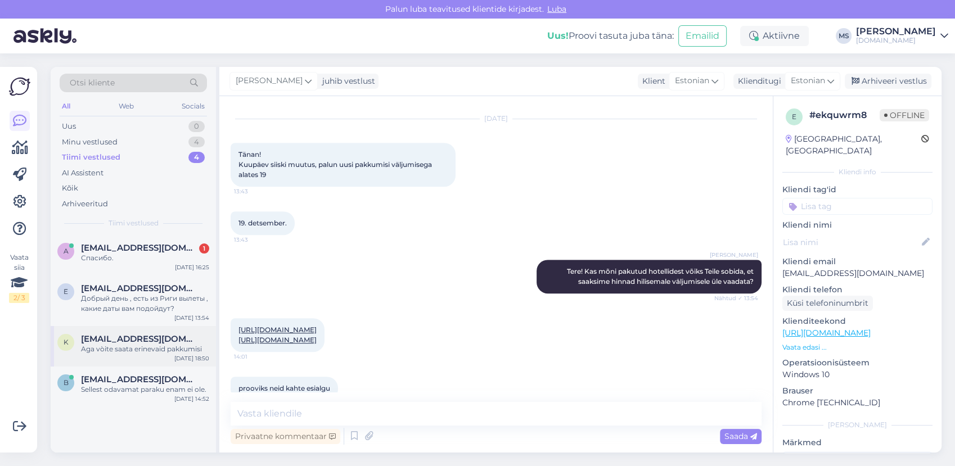
click at [143, 336] on span "[EMAIL_ADDRESS][DOMAIN_NAME]" at bounding box center [139, 339] width 117 height 10
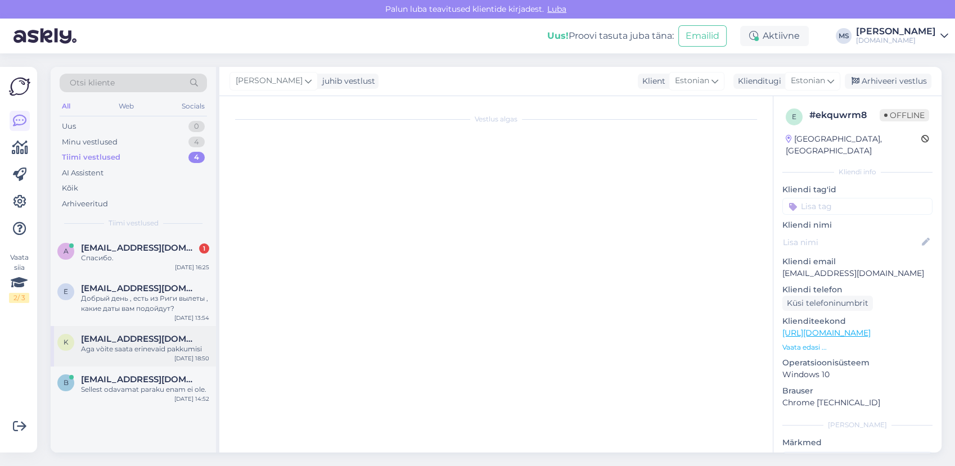
scroll to position [0, 0]
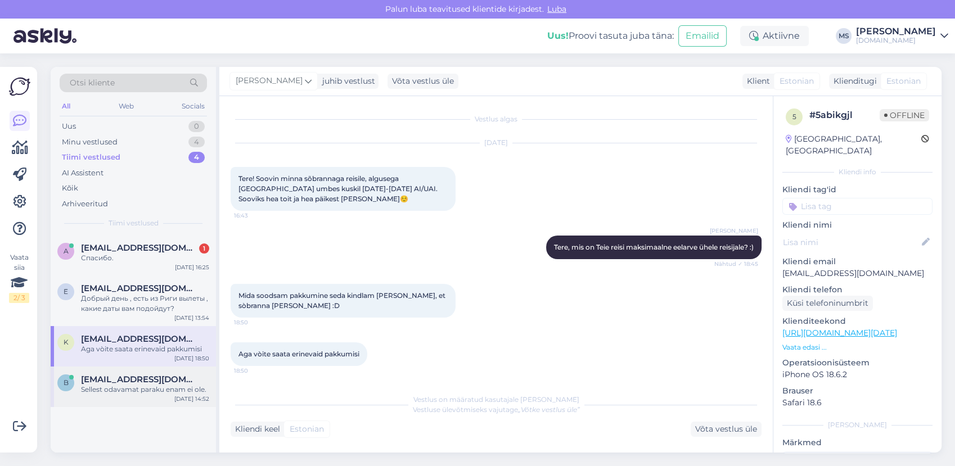
click at [129, 372] on div "b [EMAIL_ADDRESS][DOMAIN_NAME] Sellest odavamat paraku enam ei ole. [DATE] 14:52" at bounding box center [133, 387] width 165 height 40
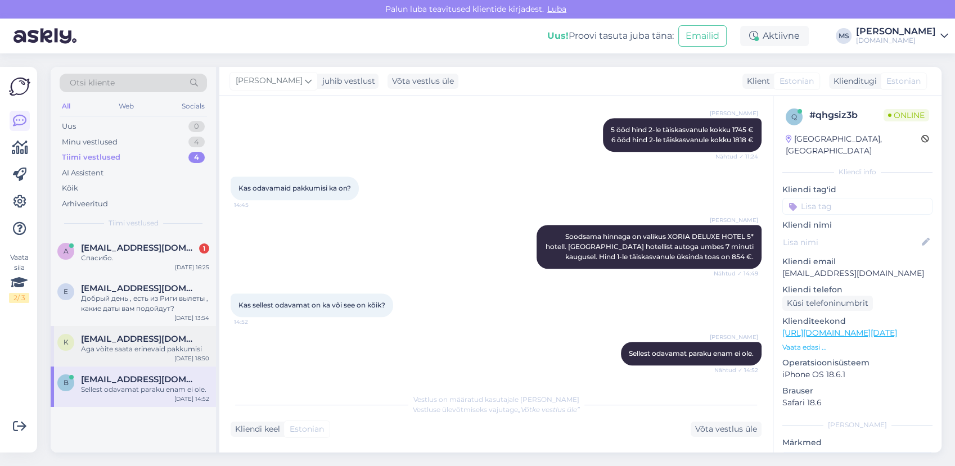
click at [124, 332] on div "K [EMAIL_ADDRESS][DOMAIN_NAME] Aga vòite saata erinevaid pakkumisi [DATE] 18:50" at bounding box center [133, 346] width 165 height 40
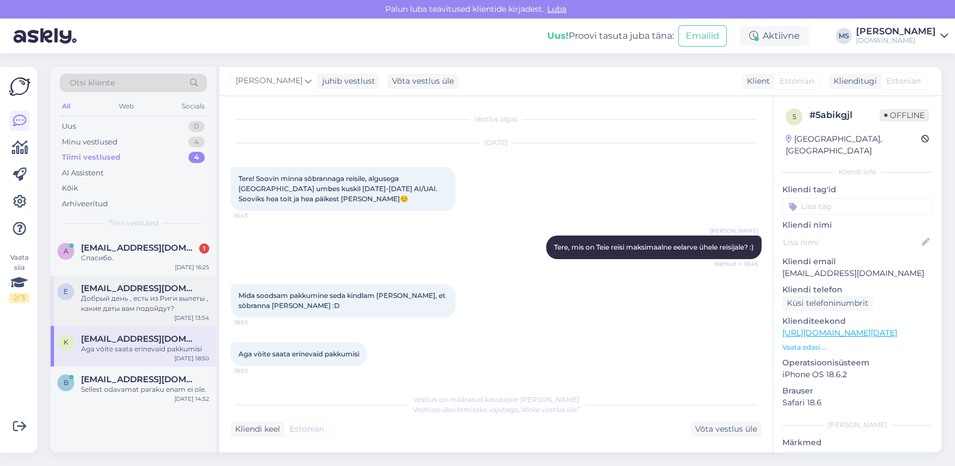
click at [141, 286] on span "[EMAIL_ADDRESS][DOMAIN_NAME]" at bounding box center [139, 288] width 117 height 10
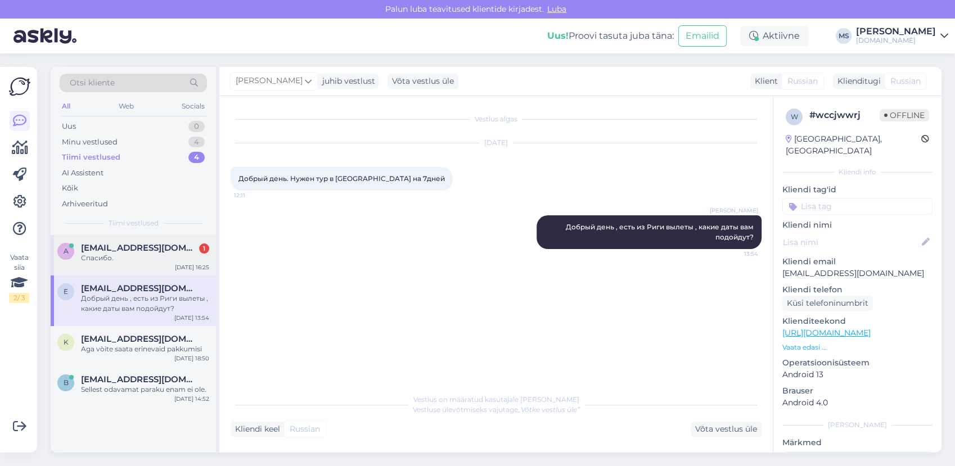
click at [123, 256] on div "Спасибо." at bounding box center [145, 258] width 128 height 10
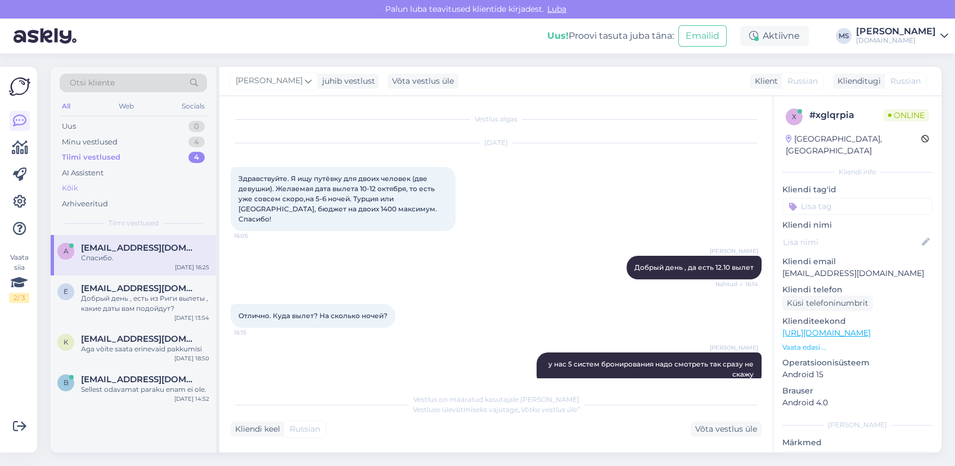
scroll to position [341, 0]
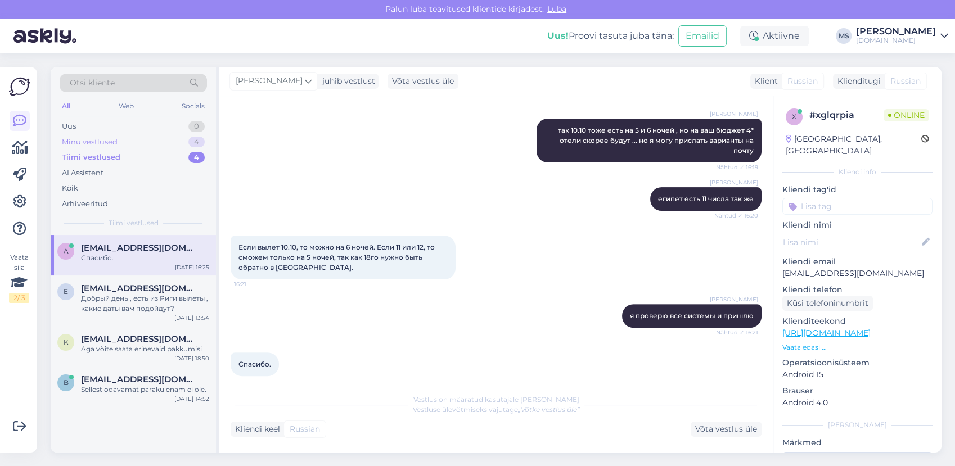
click at [96, 142] on div "Minu vestlused" at bounding box center [90, 142] width 56 height 11
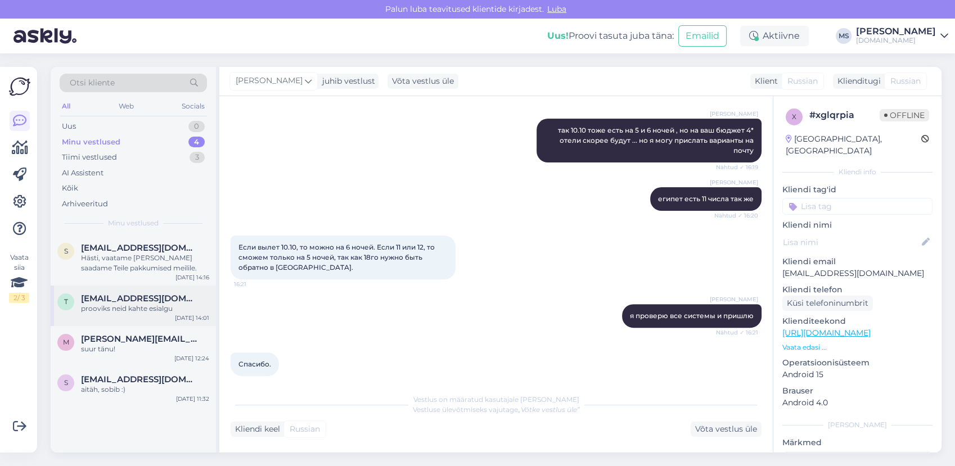
click at [117, 300] on span "[EMAIL_ADDRESS][DOMAIN_NAME]" at bounding box center [139, 298] width 117 height 10
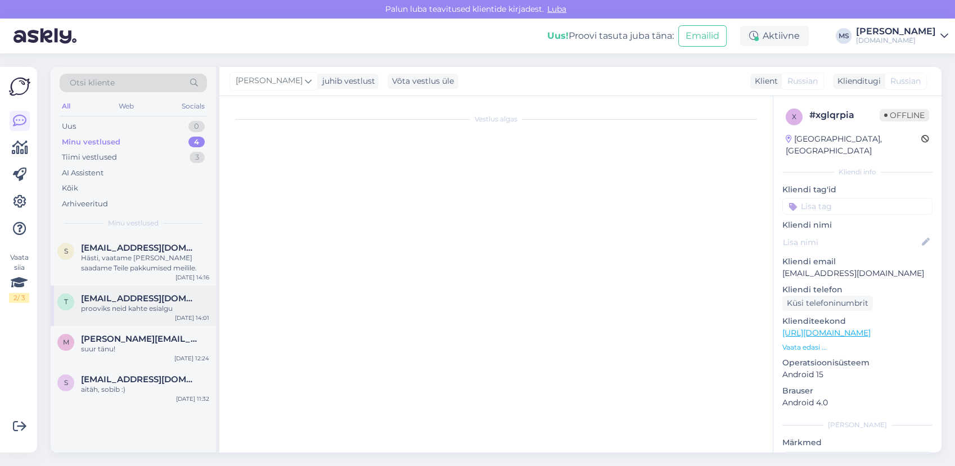
scroll to position [756, 0]
